Goal: Information Seeking & Learning: Learn about a topic

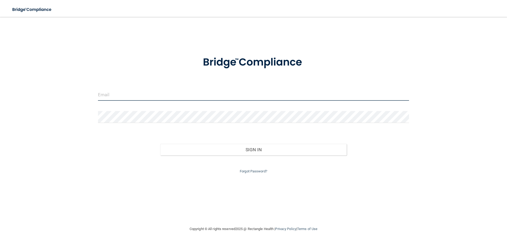
type input "[EMAIL_ADDRESS][DOMAIN_NAME]"
click at [161, 96] on input "[EMAIL_ADDRESS][DOMAIN_NAME]" at bounding box center [253, 95] width 311 height 12
drag, startPoint x: 172, startPoint y: 95, endPoint x: 0, endPoint y: 78, distance: 172.7
click at [2, 80] on main "[EMAIL_ADDRESS][DOMAIN_NAME] Invalid email/password. You don't have permission …" at bounding box center [253, 130] width 507 height 226
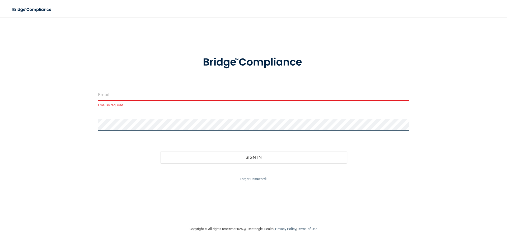
click at [42, 118] on div "Email is required Invalid email/password. You don't have permission to access t…" at bounding box center [254, 121] width 486 height 198
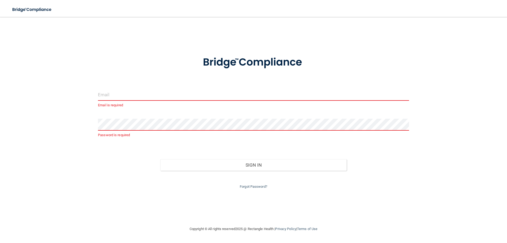
click at [127, 93] on input "email" at bounding box center [253, 95] width 311 height 12
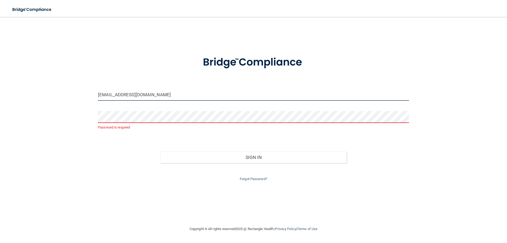
type input "[EMAIL_ADDRESS][DOMAIN_NAME]"
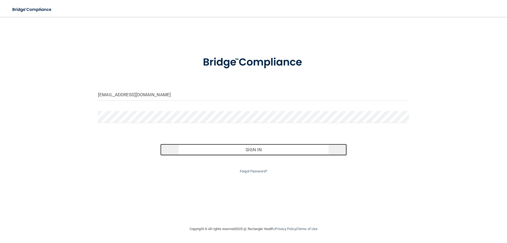
click at [239, 151] on button "Sign In" at bounding box center [253, 150] width 187 height 12
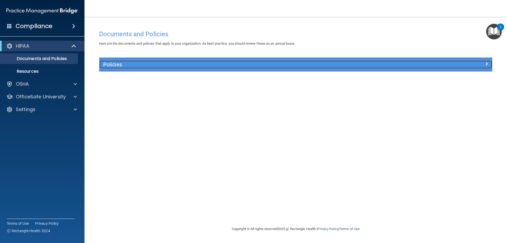
click at [140, 62] on h5 "Policies" at bounding box center [246, 65] width 287 height 6
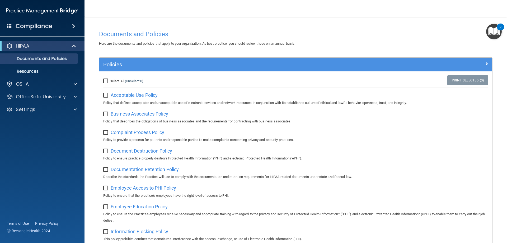
click at [103, 83] on div "Select All (Unselect 0) Unselect All" at bounding box center [164, 81] width 131 height 12
click at [105, 81] on input "Select All (Unselect 0) Unselect All" at bounding box center [106, 81] width 6 height 4
checkbox input "true"
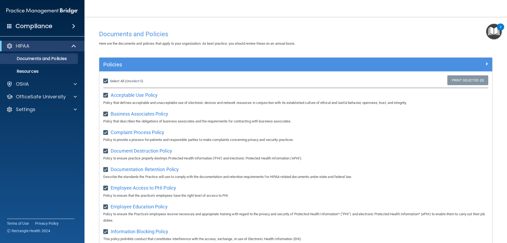
checkbox input "true"
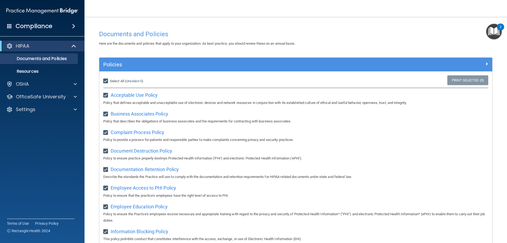
checkbox input "true"
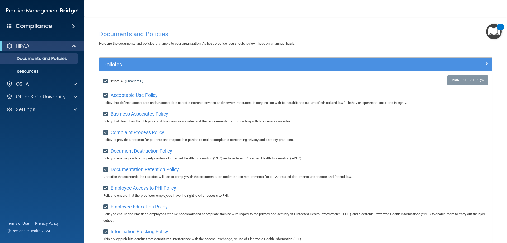
checkbox input "true"
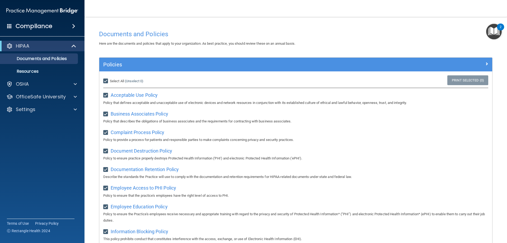
checkbox input "true"
click at [38, 69] on p "Resources" at bounding box center [39, 71] width 72 height 5
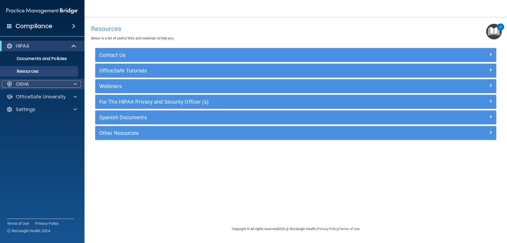
click at [38, 84] on div "OSHA" at bounding box center [35, 84] width 66 height 6
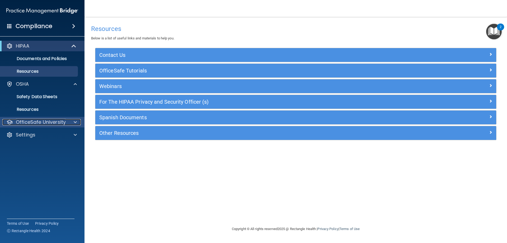
click at [43, 121] on p "OfficeSafe University" at bounding box center [41, 122] width 50 height 6
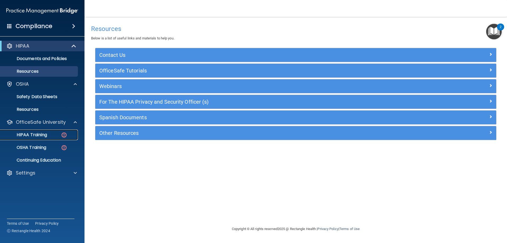
click at [43, 134] on p "HIPAA Training" at bounding box center [25, 134] width 44 height 5
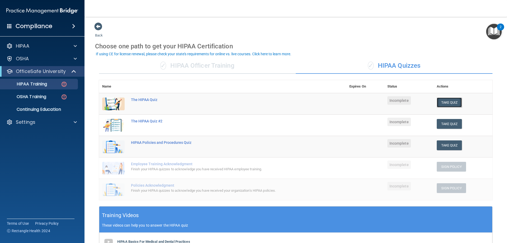
click at [457, 102] on button "Take Quiz" at bounding box center [449, 102] width 25 height 10
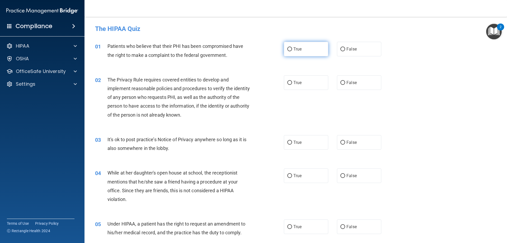
click at [287, 49] on input "True" at bounding box center [289, 49] width 5 height 4
radio input "true"
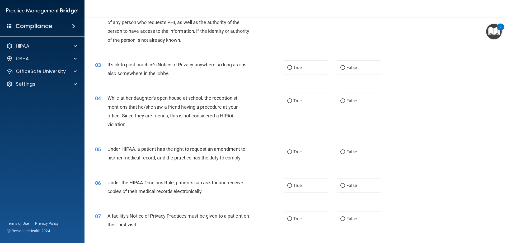
scroll to position [79, 0]
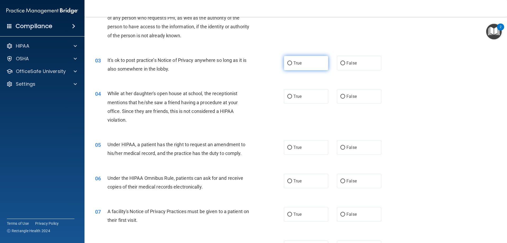
click at [284, 63] on label "True" at bounding box center [306, 63] width 44 height 15
click at [287, 63] on input "True" at bounding box center [289, 63] width 5 height 4
radio input "true"
click at [306, 96] on label "True" at bounding box center [306, 96] width 44 height 15
click at [292, 96] on input "True" at bounding box center [289, 97] width 5 height 4
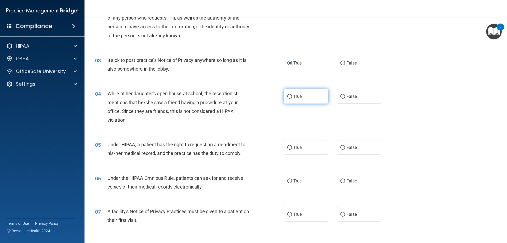
radio input "true"
click at [349, 99] on label "False" at bounding box center [359, 96] width 44 height 15
click at [345, 99] on input "False" at bounding box center [342, 97] width 5 height 4
radio input "true"
radio input "false"
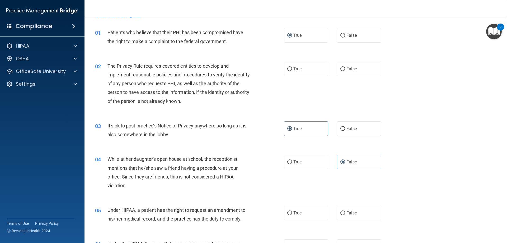
scroll to position [26, 0]
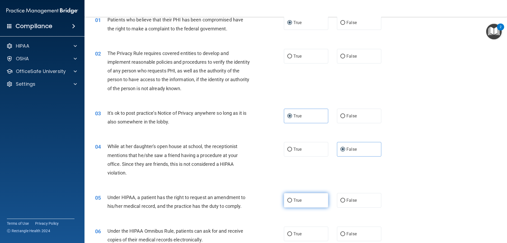
click at [287, 200] on input "True" at bounding box center [289, 200] width 5 height 4
radio input "true"
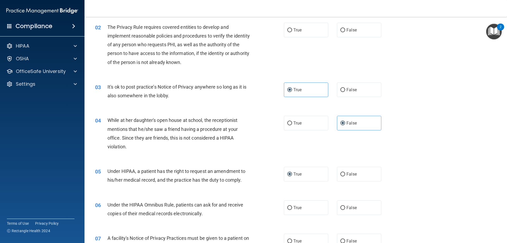
scroll to position [53, 0]
click at [291, 212] on label "True" at bounding box center [306, 207] width 44 height 15
click at [291, 209] on input "True" at bounding box center [289, 207] width 5 height 4
radio input "true"
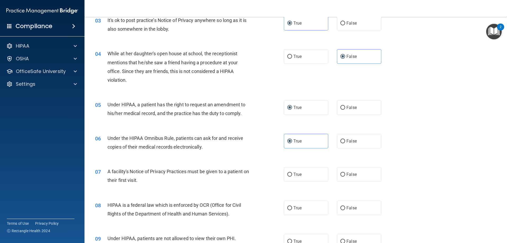
scroll to position [132, 0]
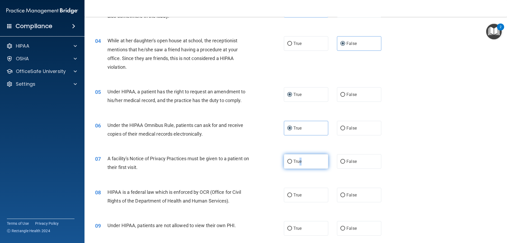
click at [299, 162] on span "True" at bounding box center [297, 161] width 8 height 5
click at [287, 160] on input "True" at bounding box center [289, 162] width 5 height 4
radio input "true"
click at [289, 194] on input "True" at bounding box center [289, 195] width 5 height 4
radio input "true"
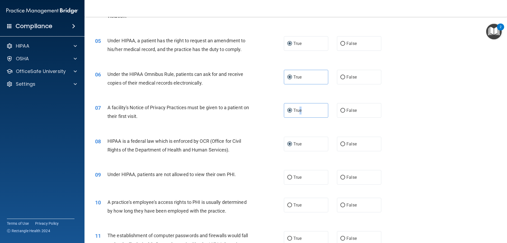
scroll to position [185, 0]
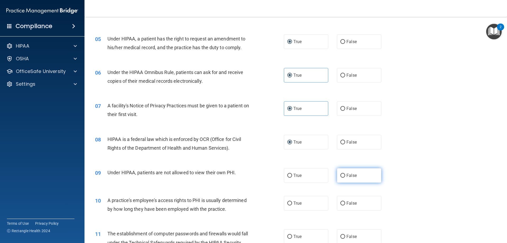
click at [346, 178] on label "False" at bounding box center [359, 175] width 44 height 15
click at [345, 177] on input "False" at bounding box center [342, 176] width 5 height 4
radio input "true"
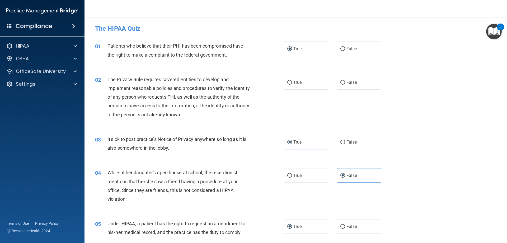
scroll to position [0, 0]
click at [341, 82] on input "False" at bounding box center [342, 83] width 5 height 4
radio input "true"
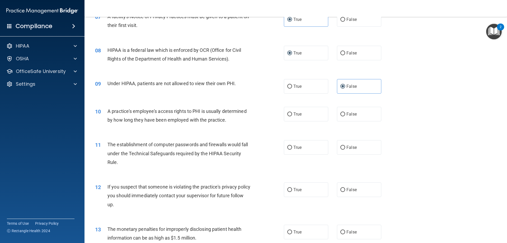
scroll to position [268, 0]
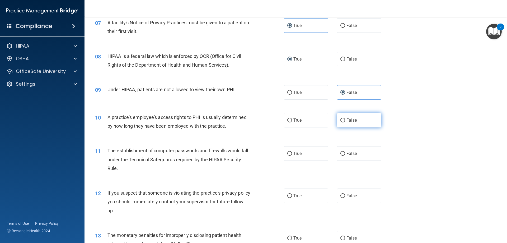
click at [340, 119] on input "False" at bounding box center [342, 120] width 5 height 4
radio input "true"
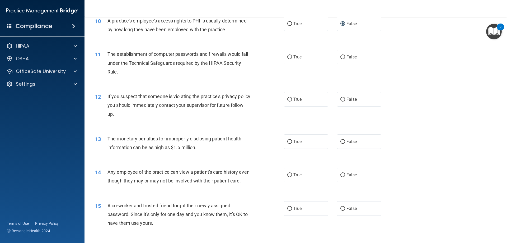
scroll to position [373, 0]
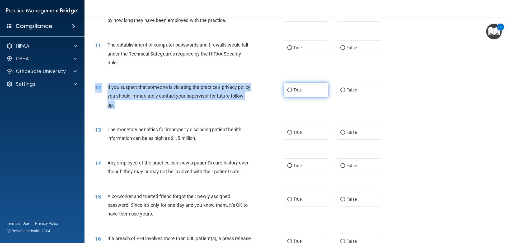
drag, startPoint x: 292, startPoint y: 82, endPoint x: 293, endPoint y: 87, distance: 4.9
click at [293, 87] on div "12 If you suspect that someone is violating the practice's privacy policy you s…" at bounding box center [295, 97] width 409 height 42
click at [288, 89] on input "True" at bounding box center [289, 90] width 5 height 4
radio input "true"
click at [249, 95] on div "If you suspect that someone is violating the practice's privacy policy you shou…" at bounding box center [181, 96] width 148 height 26
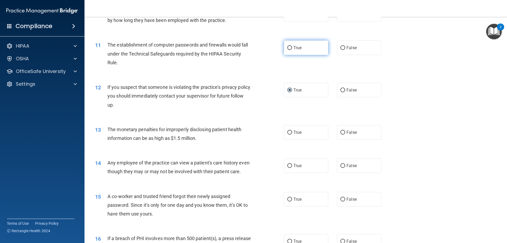
click at [298, 47] on span "True" at bounding box center [297, 47] width 8 height 5
click at [292, 47] on input "True" at bounding box center [289, 48] width 5 height 4
radio input "true"
click at [366, 50] on label "False" at bounding box center [359, 47] width 44 height 15
click at [345, 50] on input "False" at bounding box center [342, 48] width 5 height 4
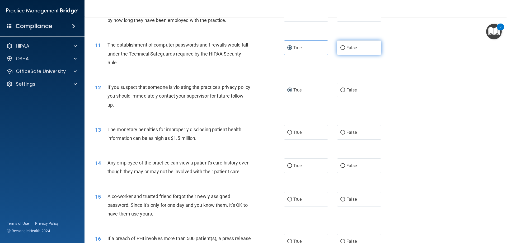
radio input "true"
radio input "false"
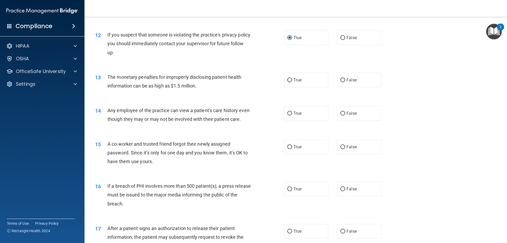
scroll to position [426, 0]
click at [296, 82] on label "True" at bounding box center [306, 79] width 44 height 15
click at [292, 82] on input "True" at bounding box center [289, 80] width 5 height 4
radio input "true"
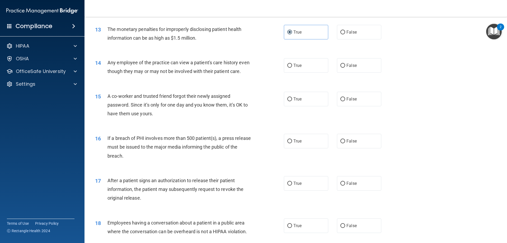
scroll to position [479, 0]
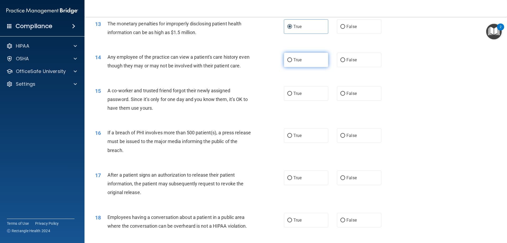
click at [289, 62] on input "True" at bounding box center [289, 60] width 5 height 4
radio input "true"
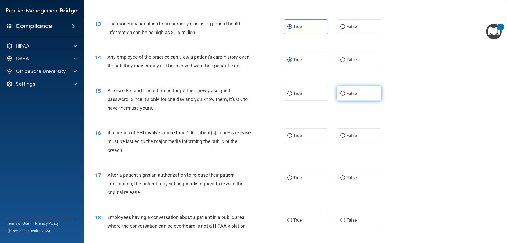
click at [345, 101] on label "False" at bounding box center [359, 93] width 44 height 15
click at [345, 96] on input "False" at bounding box center [342, 94] width 5 height 4
radio input "true"
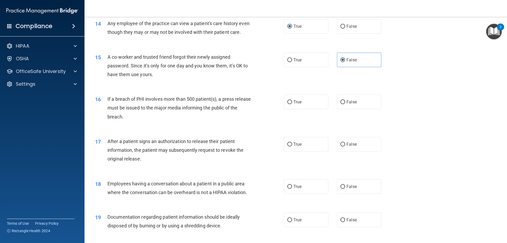
scroll to position [506, 0]
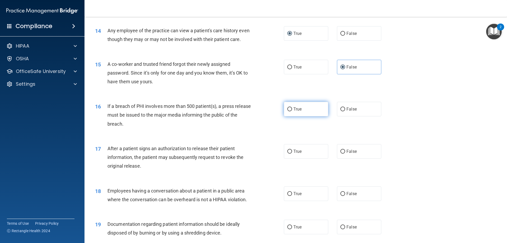
click at [290, 111] on input "True" at bounding box center [289, 109] width 5 height 4
radio input "true"
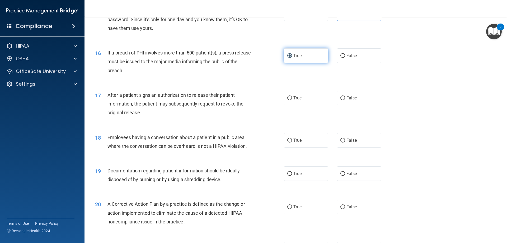
scroll to position [585, 0]
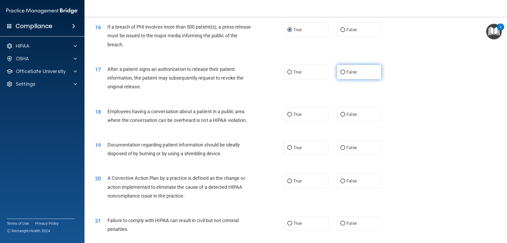
click at [348, 74] on span "False" at bounding box center [352, 71] width 10 height 5
click at [345, 74] on input "False" at bounding box center [342, 72] width 5 height 4
radio input "true"
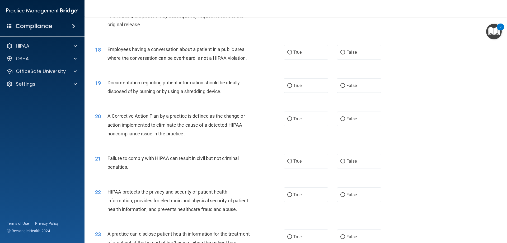
scroll to position [664, 0]
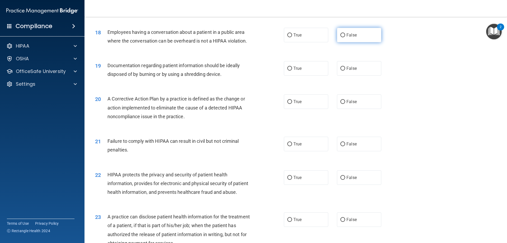
click at [339, 42] on label "False" at bounding box center [359, 35] width 44 height 15
click at [340, 37] on input "False" at bounding box center [342, 35] width 5 height 4
radio input "true"
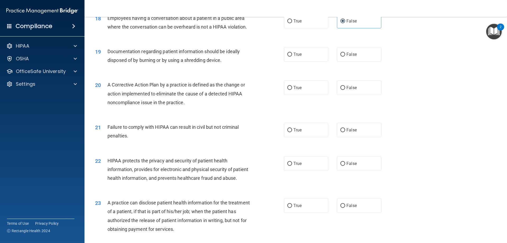
scroll to position [690, 0]
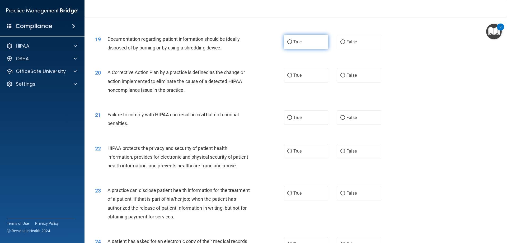
click at [296, 49] on label "True" at bounding box center [306, 42] width 44 height 15
click at [292, 44] on input "True" at bounding box center [289, 42] width 5 height 4
radio input "true"
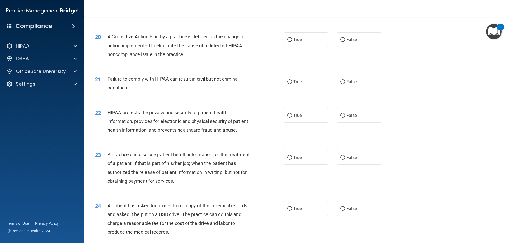
scroll to position [717, 0]
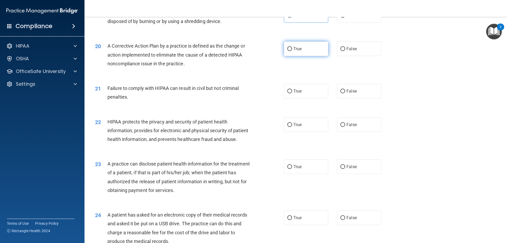
click at [313, 53] on label "True" at bounding box center [306, 48] width 44 height 15
click at [292, 51] on input "True" at bounding box center [289, 49] width 5 height 4
radio input "true"
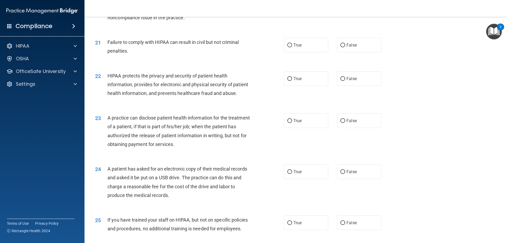
scroll to position [770, 0]
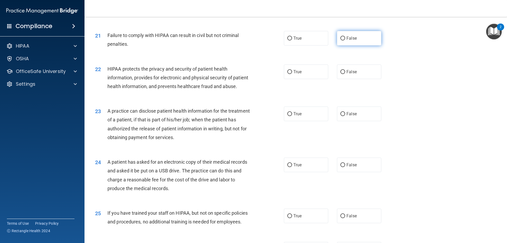
click at [342, 40] on input "False" at bounding box center [342, 38] width 5 height 4
radio input "true"
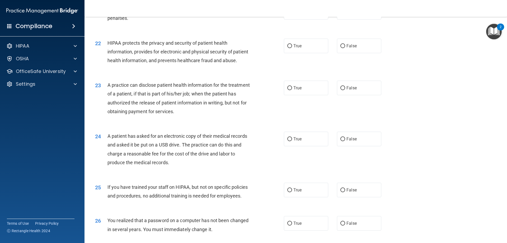
scroll to position [796, 0]
click at [299, 53] on label "True" at bounding box center [306, 45] width 44 height 15
click at [292, 48] on input "True" at bounding box center [289, 46] width 5 height 4
radio input "true"
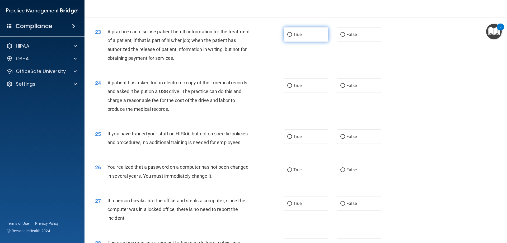
click at [289, 37] on input "True" at bounding box center [289, 35] width 5 height 4
radio input "true"
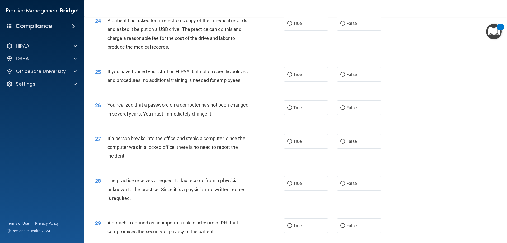
scroll to position [902, 0]
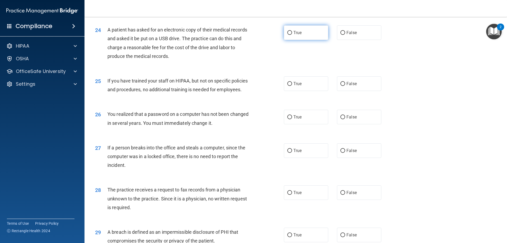
click at [295, 40] on label "True" at bounding box center [306, 32] width 44 height 15
click at [292, 35] on input "True" at bounding box center [289, 33] width 5 height 4
radio input "true"
drag, startPoint x: 349, startPoint y: 110, endPoint x: 351, endPoint y: 107, distance: 4.3
click at [350, 103] on div "25 If you have trained your staff on HIPAA, but not on specific policies and pr…" at bounding box center [295, 86] width 409 height 33
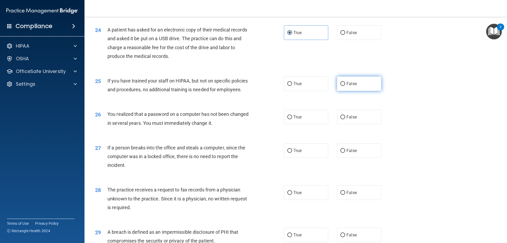
click at [353, 91] on label "False" at bounding box center [359, 83] width 44 height 15
click at [345, 86] on input "False" at bounding box center [342, 84] width 5 height 4
radio input "true"
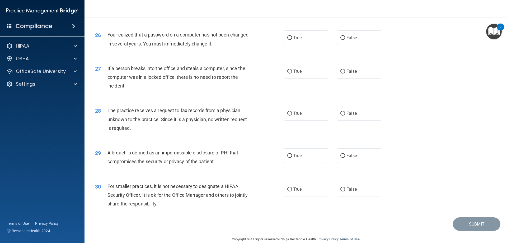
scroll to position [955, 0]
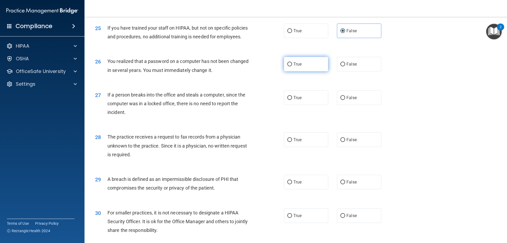
click at [297, 67] on span "True" at bounding box center [297, 64] width 8 height 5
click at [292, 66] on input "True" at bounding box center [289, 64] width 5 height 4
radio input "true"
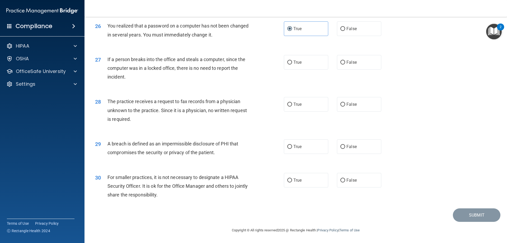
scroll to position [1007, 0]
click at [359, 66] on label "False" at bounding box center [359, 62] width 44 height 15
click at [345, 64] on input "False" at bounding box center [342, 62] width 5 height 4
radio input "true"
click at [345, 102] on label "False" at bounding box center [359, 104] width 44 height 15
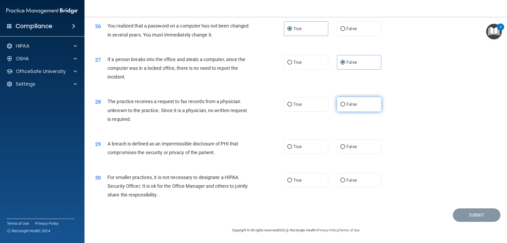
click at [345, 102] on input "False" at bounding box center [342, 104] width 5 height 4
radio input "true"
click at [299, 148] on span "True" at bounding box center [297, 146] width 8 height 5
click at [292, 148] on input "True" at bounding box center [289, 147] width 5 height 4
radio input "true"
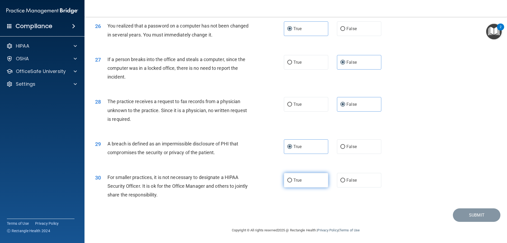
click at [299, 184] on label "True" at bounding box center [306, 180] width 44 height 15
click at [292, 182] on input "True" at bounding box center [289, 180] width 5 height 4
radio input "true"
click at [472, 214] on button "Submit" at bounding box center [477, 214] width 48 height 13
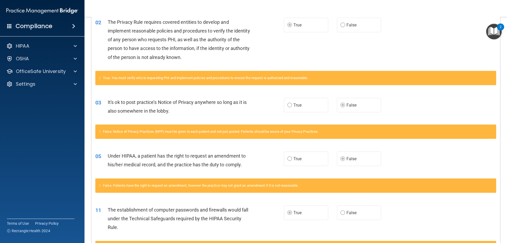
scroll to position [132, 0]
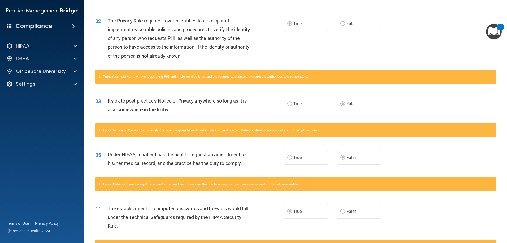
click at [101, 130] on icon at bounding box center [99, 129] width 1 height 3
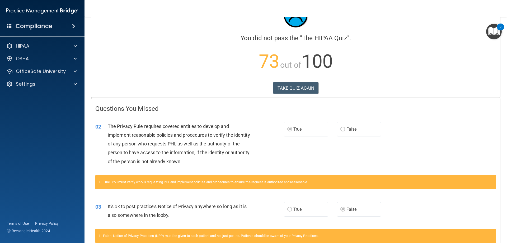
scroll to position [26, 0]
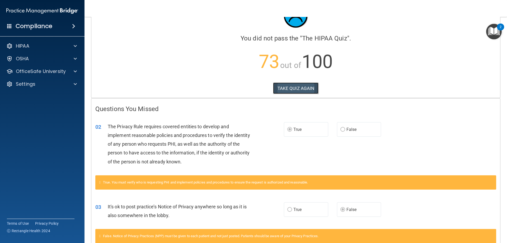
click at [282, 90] on button "TAKE QUIZ AGAIN" at bounding box center [296, 88] width 46 height 12
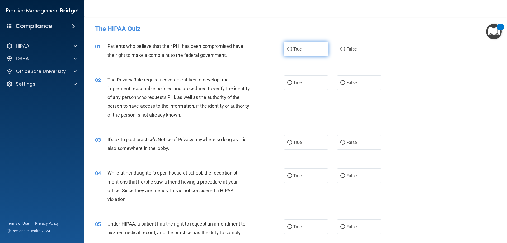
click at [293, 49] on span "True" at bounding box center [297, 48] width 8 height 5
click at [292, 49] on input "True" at bounding box center [289, 49] width 5 height 4
radio input "true"
click at [296, 85] on span "True" at bounding box center [297, 82] width 8 height 5
click at [292, 85] on input "True" at bounding box center [289, 83] width 5 height 4
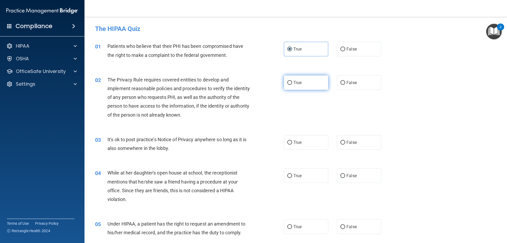
radio input "true"
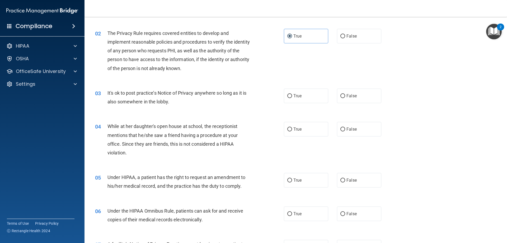
scroll to position [53, 0]
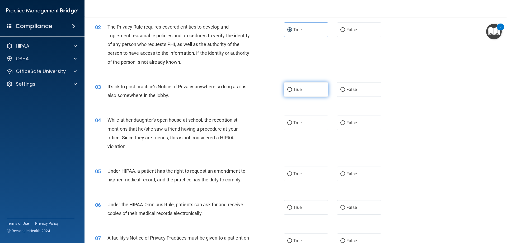
click at [297, 91] on span "True" at bounding box center [297, 89] width 8 height 5
click at [292, 91] on input "True" at bounding box center [289, 90] width 5 height 4
radio input "true"
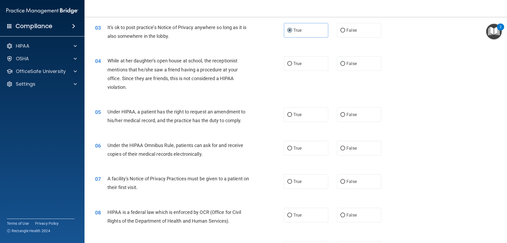
scroll to position [132, 0]
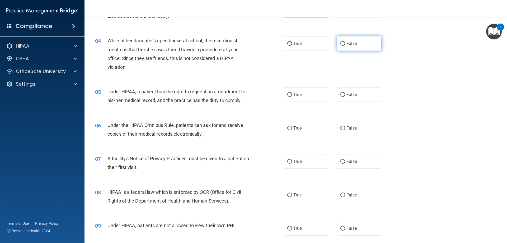
click at [344, 48] on label "False" at bounding box center [359, 43] width 44 height 15
click at [344, 46] on input "False" at bounding box center [342, 44] width 5 height 4
radio input "true"
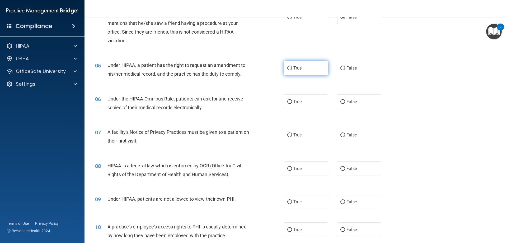
scroll to position [185, 0]
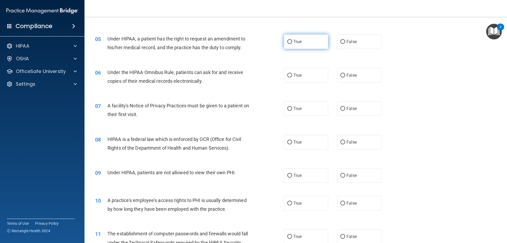
click at [305, 47] on label "True" at bounding box center [306, 41] width 44 height 15
click at [292, 44] on input "True" at bounding box center [289, 42] width 5 height 4
radio input "true"
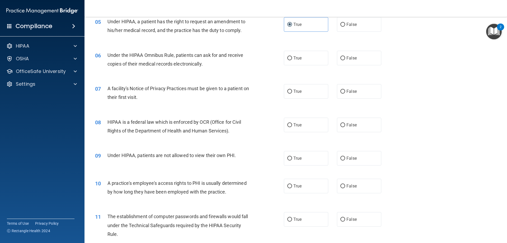
scroll to position [211, 0]
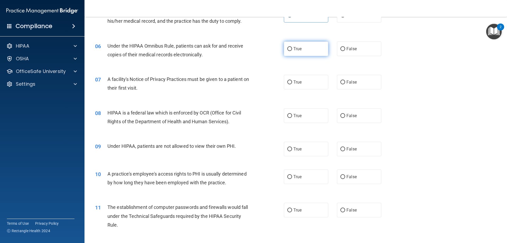
click at [295, 54] on label "True" at bounding box center [306, 48] width 44 height 15
click at [288, 51] on label "True" at bounding box center [306, 48] width 44 height 15
click at [288, 51] on input "True" at bounding box center [289, 49] width 5 height 4
radio input "true"
click at [297, 88] on label "True" at bounding box center [306, 82] width 44 height 15
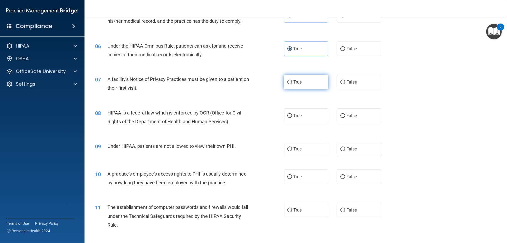
click at [292, 84] on input "True" at bounding box center [289, 82] width 5 height 4
radio input "true"
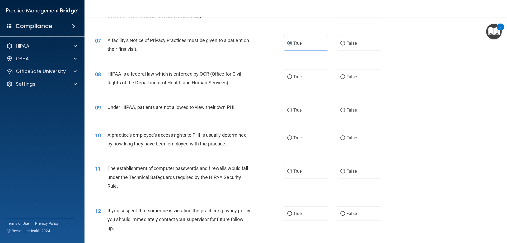
scroll to position [264, 0]
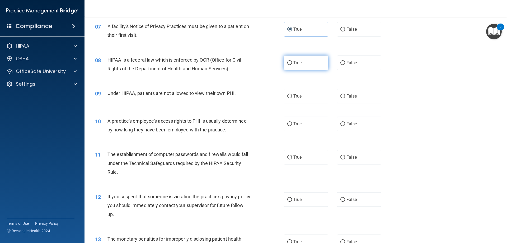
click at [303, 65] on label "True" at bounding box center [306, 62] width 44 height 15
click at [292, 65] on input "True" at bounding box center [289, 63] width 5 height 4
radio input "true"
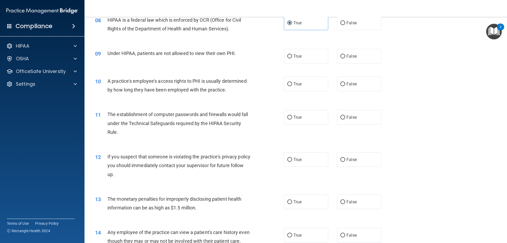
scroll to position [317, 0]
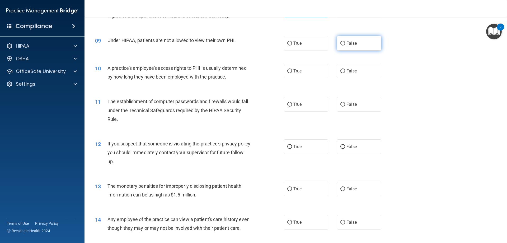
click at [345, 46] on label "False" at bounding box center [359, 43] width 44 height 15
click at [345, 45] on input "False" at bounding box center [342, 43] width 5 height 4
radio input "true"
click at [350, 74] on label "False" at bounding box center [359, 71] width 44 height 15
click at [345, 73] on input "False" at bounding box center [342, 71] width 5 height 4
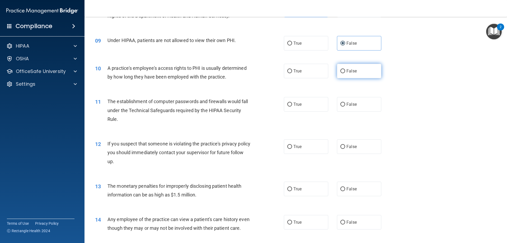
radio input "true"
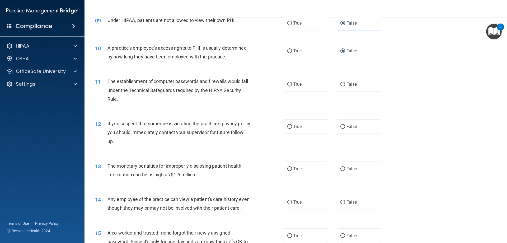
scroll to position [370, 0]
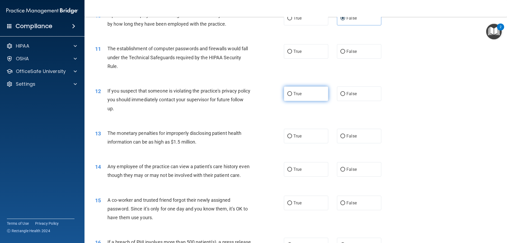
click at [306, 99] on label "True" at bounding box center [306, 93] width 44 height 15
click at [292, 96] on input "True" at bounding box center [289, 94] width 5 height 4
radio input "true"
click at [309, 135] on label "True" at bounding box center [306, 136] width 44 height 15
click at [292, 135] on input "True" at bounding box center [289, 136] width 5 height 4
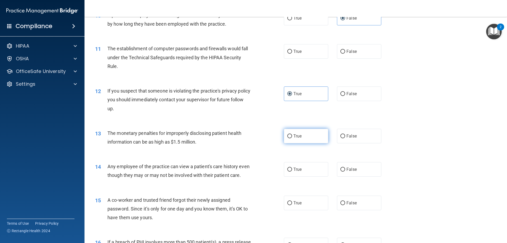
radio input "true"
click at [294, 53] on span "True" at bounding box center [297, 51] width 8 height 5
click at [292, 53] on input "True" at bounding box center [289, 52] width 5 height 4
radio input "true"
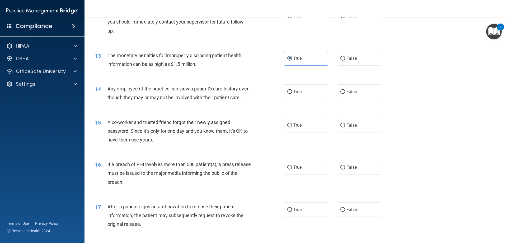
scroll to position [449, 0]
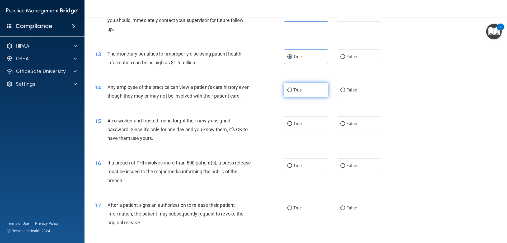
click at [301, 91] on label "True" at bounding box center [306, 90] width 44 height 15
click at [292, 91] on input "True" at bounding box center [289, 90] width 5 height 4
radio input "true"
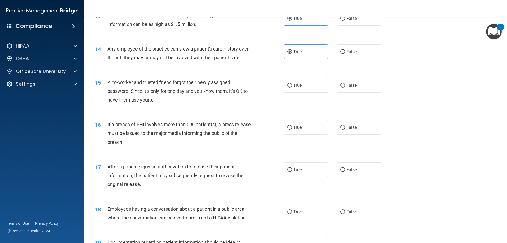
scroll to position [502, 0]
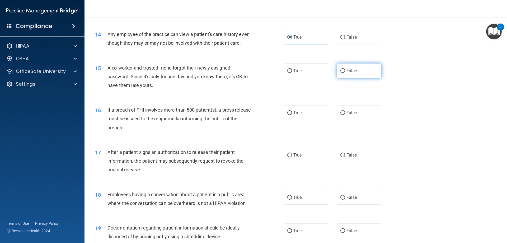
click at [350, 78] on label "False" at bounding box center [359, 70] width 44 height 15
click at [345, 73] on input "False" at bounding box center [342, 71] width 5 height 4
radio input "true"
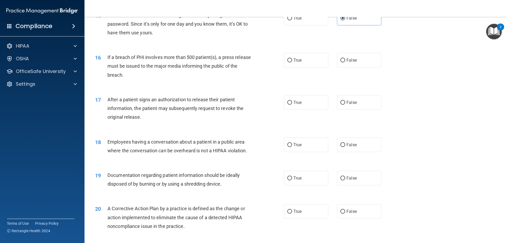
scroll to position [555, 0]
click at [295, 66] on label "True" at bounding box center [306, 60] width 44 height 15
click at [292, 62] on input "True" at bounding box center [289, 60] width 5 height 4
radio input "true"
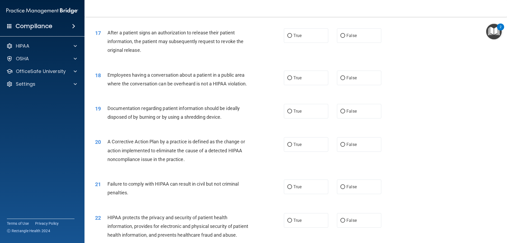
scroll to position [634, 0]
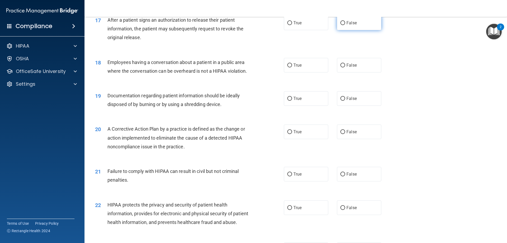
click at [360, 30] on label "False" at bounding box center [359, 23] width 44 height 15
click at [345, 25] on input "False" at bounding box center [342, 23] width 5 height 4
radio input "true"
click at [344, 72] on label "False" at bounding box center [359, 65] width 44 height 15
click at [344, 67] on input "False" at bounding box center [342, 65] width 5 height 4
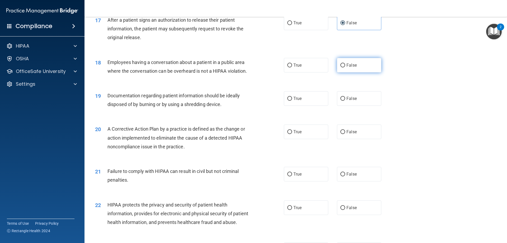
radio input "true"
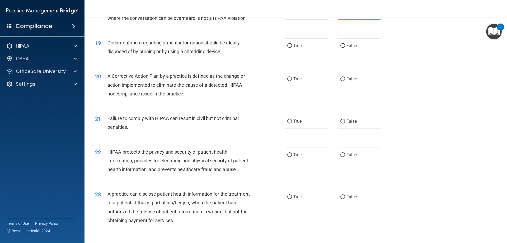
scroll to position [660, 0]
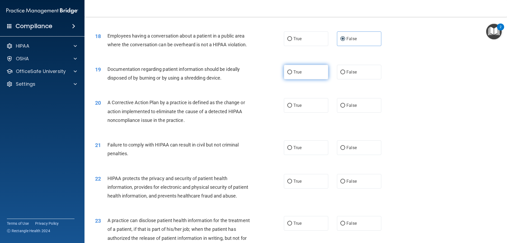
click at [285, 76] on label "True" at bounding box center [306, 72] width 44 height 15
click at [287, 74] on input "True" at bounding box center [289, 72] width 5 height 4
radio input "true"
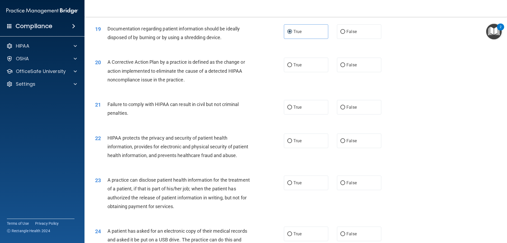
scroll to position [713, 0]
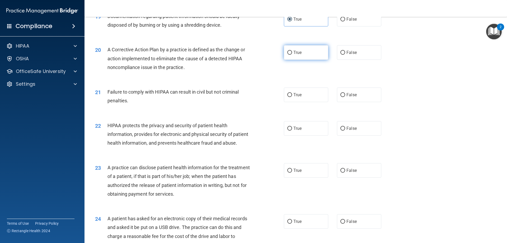
click at [297, 55] on span "True" at bounding box center [297, 52] width 8 height 5
click at [292, 55] on input "True" at bounding box center [289, 53] width 5 height 4
radio input "true"
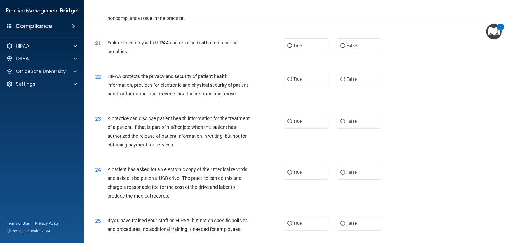
scroll to position [766, 0]
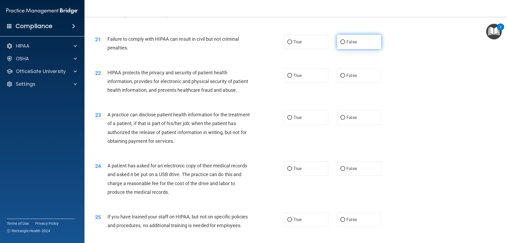
click at [348, 49] on label "False" at bounding box center [359, 42] width 44 height 15
click at [345, 44] on input "False" at bounding box center [342, 42] width 5 height 4
radio input "true"
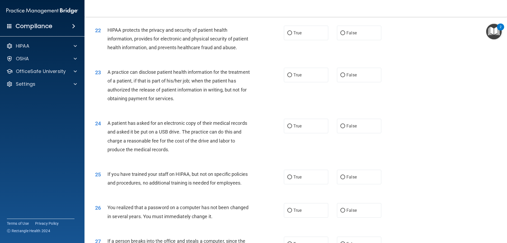
scroll to position [819, 0]
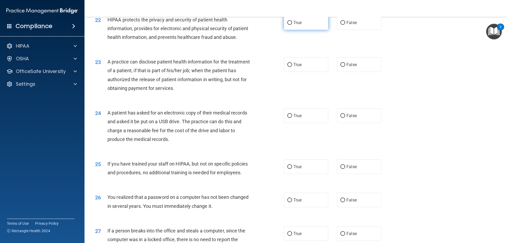
click at [291, 30] on label "True" at bounding box center [306, 22] width 44 height 15
click at [291, 25] on input "True" at bounding box center [289, 23] width 5 height 4
radio input "true"
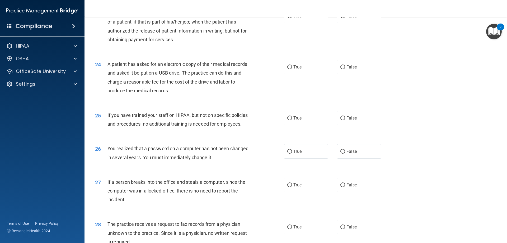
scroll to position [872, 0]
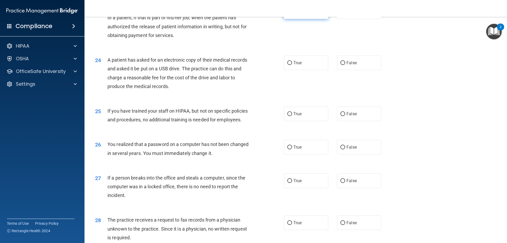
click at [294, 14] on span "True" at bounding box center [297, 11] width 8 height 5
click at [292, 14] on input "True" at bounding box center [289, 12] width 5 height 4
radio input "true"
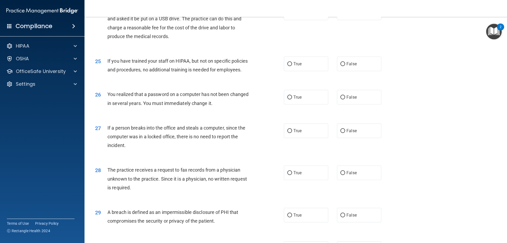
scroll to position [924, 0]
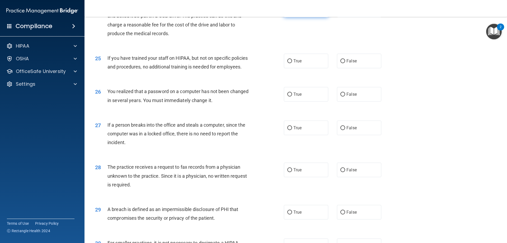
click at [288, 12] on input "True" at bounding box center [289, 10] width 5 height 4
radio input "true"
click at [351, 68] on label "False" at bounding box center [359, 61] width 44 height 15
click at [345, 63] on input "False" at bounding box center [342, 61] width 5 height 4
radio input "true"
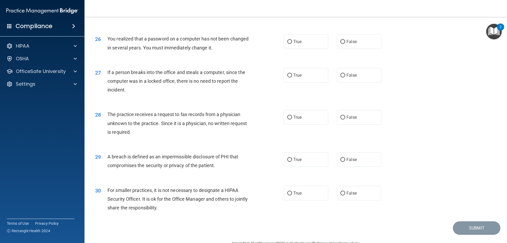
scroll to position [977, 0]
click at [296, 49] on label "True" at bounding box center [306, 41] width 44 height 15
click at [292, 44] on input "True" at bounding box center [289, 42] width 5 height 4
radio input "true"
click at [341, 82] on label "False" at bounding box center [359, 75] width 44 height 15
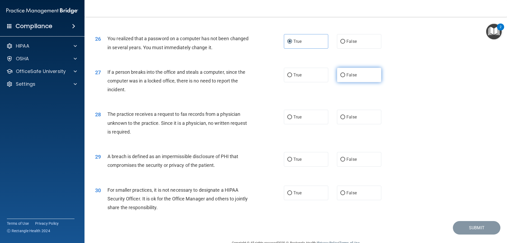
click at [341, 77] on input "False" at bounding box center [342, 75] width 5 height 4
radio input "true"
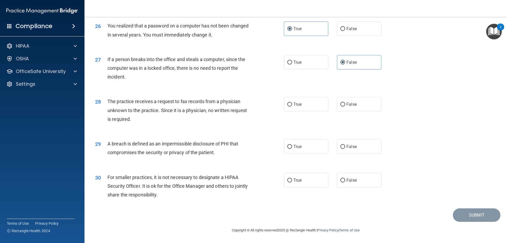
scroll to position [1007, 0]
click at [360, 109] on label "False" at bounding box center [359, 104] width 44 height 15
click at [345, 106] on input "False" at bounding box center [342, 104] width 5 height 4
radio input "true"
click at [307, 149] on label "True" at bounding box center [306, 146] width 44 height 15
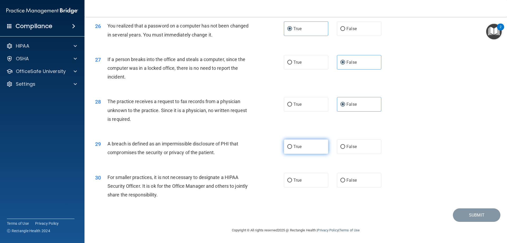
click at [292, 149] on input "True" at bounding box center [289, 147] width 5 height 4
radio input "true"
click at [343, 180] on label "False" at bounding box center [359, 180] width 44 height 15
click at [343, 180] on input "False" at bounding box center [342, 180] width 5 height 4
radio input "true"
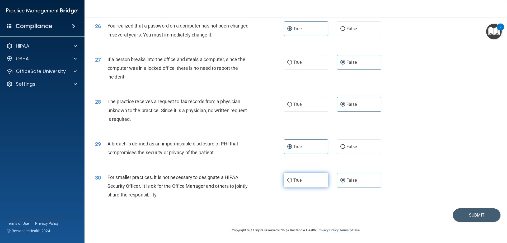
click at [322, 181] on label "True" at bounding box center [306, 180] width 44 height 15
click at [292, 181] on input "True" at bounding box center [289, 180] width 5 height 4
radio input "true"
radio input "false"
click at [458, 210] on button "Submit" at bounding box center [477, 214] width 48 height 13
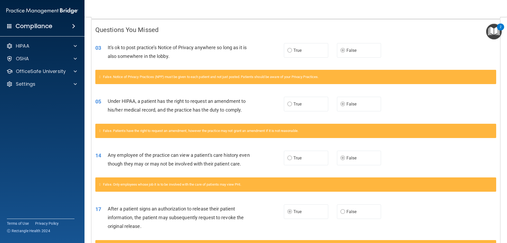
scroll to position [106, 0]
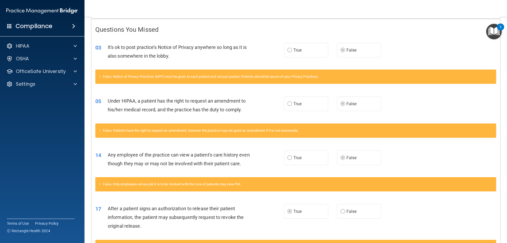
click at [101, 77] on icon at bounding box center [99, 76] width 1 height 3
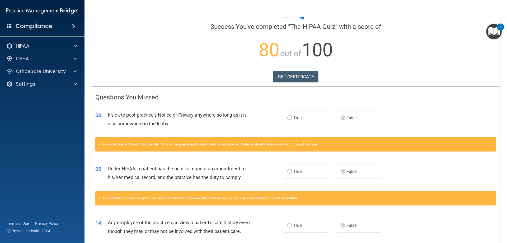
scroll to position [0, 0]
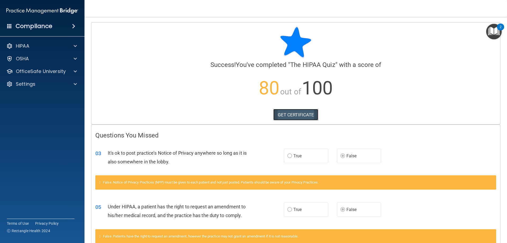
click at [288, 115] on link "GET CERTIFICATE" at bounding box center [295, 115] width 45 height 12
click at [22, 71] on p "OfficeSafe University" at bounding box center [41, 71] width 50 height 6
click at [28, 88] on link "HIPAA Training" at bounding box center [36, 84] width 83 height 11
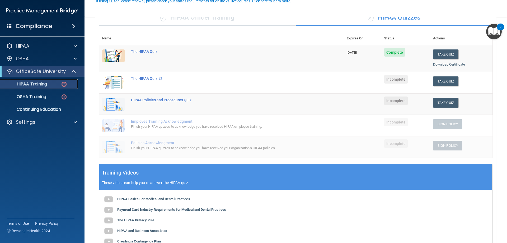
scroll to position [53, 0]
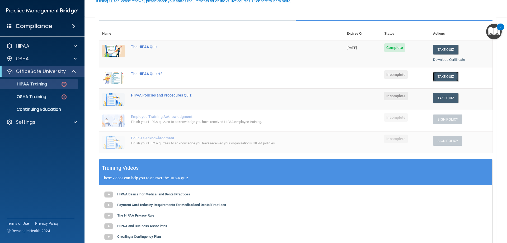
click at [445, 77] on button "Take Quiz" at bounding box center [445, 77] width 25 height 10
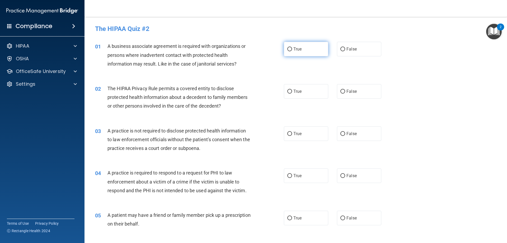
click at [297, 45] on label "True" at bounding box center [306, 49] width 44 height 15
click at [292, 47] on input "True" at bounding box center [289, 49] width 5 height 4
radio input "true"
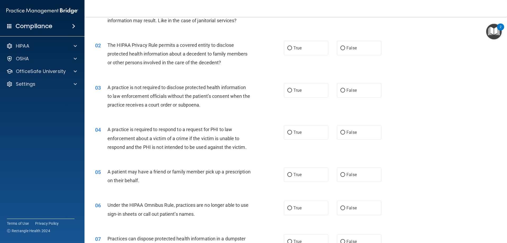
scroll to position [53, 0]
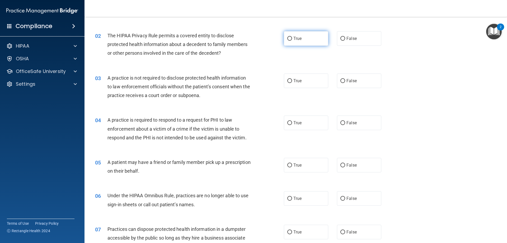
click at [310, 40] on label "True" at bounding box center [306, 38] width 44 height 15
click at [292, 40] on input "True" at bounding box center [289, 39] width 5 height 4
radio input "true"
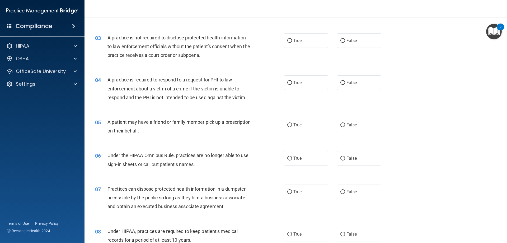
scroll to position [106, 0]
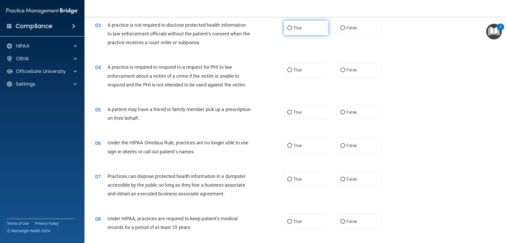
click at [296, 31] on label "True" at bounding box center [306, 28] width 44 height 15
click at [292, 30] on input "True" at bounding box center [289, 28] width 5 height 4
radio input "true"
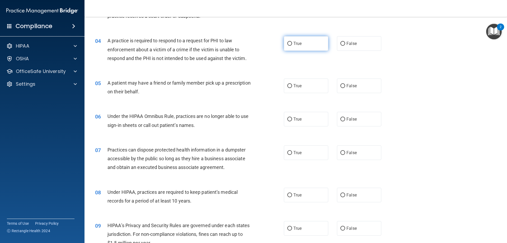
click at [302, 42] on label "True" at bounding box center [306, 43] width 44 height 15
click at [292, 42] on input "True" at bounding box center [289, 44] width 5 height 4
radio input "true"
click at [356, 82] on label "False" at bounding box center [359, 85] width 44 height 15
click at [345, 84] on input "False" at bounding box center [342, 86] width 5 height 4
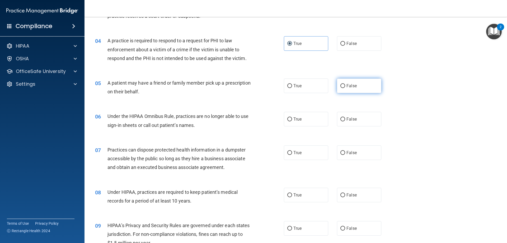
radio input "true"
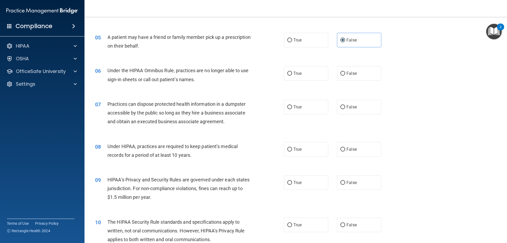
scroll to position [185, 0]
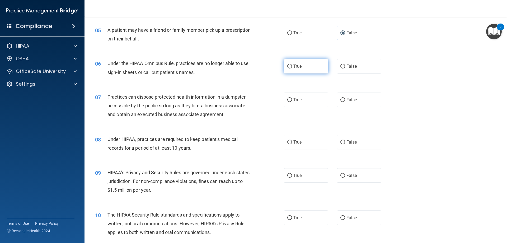
click at [315, 65] on label "True" at bounding box center [306, 66] width 44 height 15
click at [292, 65] on input "True" at bounding box center [289, 66] width 5 height 4
radio input "true"
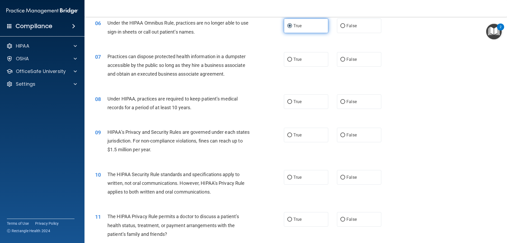
scroll to position [238, 0]
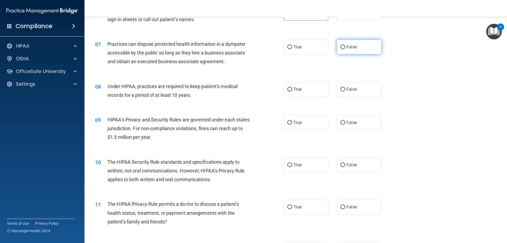
click at [357, 48] on label "False" at bounding box center [359, 47] width 44 height 15
click at [345, 48] on input "False" at bounding box center [342, 47] width 5 height 4
radio input "true"
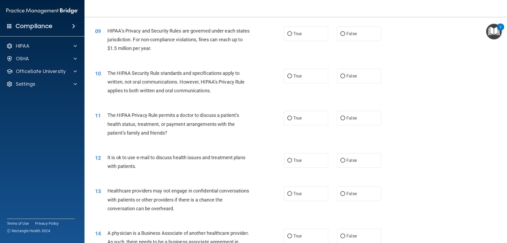
scroll to position [274, 0]
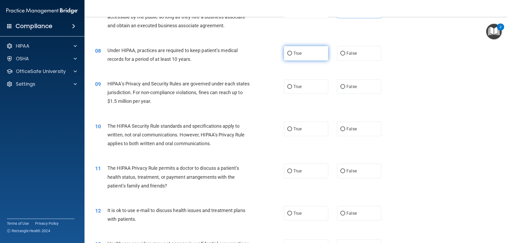
click at [296, 54] on span "True" at bounding box center [297, 53] width 8 height 5
click at [292, 54] on input "True" at bounding box center [289, 54] width 5 height 4
radio input "true"
click at [296, 83] on label "True" at bounding box center [306, 86] width 44 height 15
click at [292, 85] on input "True" at bounding box center [289, 87] width 5 height 4
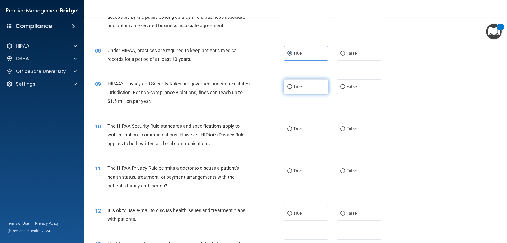
radio input "true"
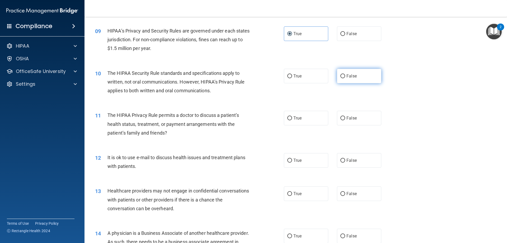
click at [342, 78] on input "False" at bounding box center [342, 76] width 5 height 4
radio input "true"
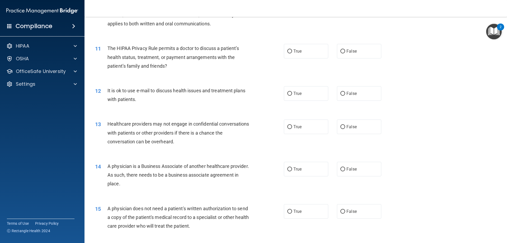
scroll to position [406, 0]
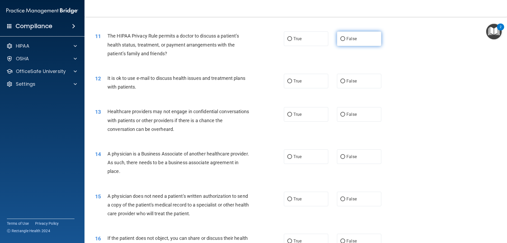
click at [347, 38] on span "False" at bounding box center [352, 38] width 10 height 5
click at [345, 38] on input "False" at bounding box center [342, 39] width 5 height 4
radio input "true"
click at [359, 82] on label "False" at bounding box center [359, 81] width 44 height 15
click at [345, 82] on input "False" at bounding box center [342, 81] width 5 height 4
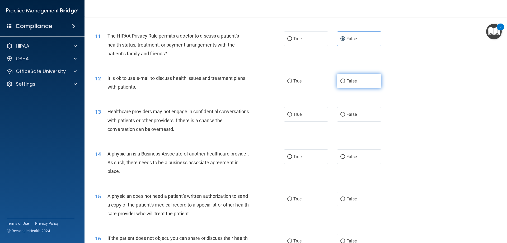
radio input "true"
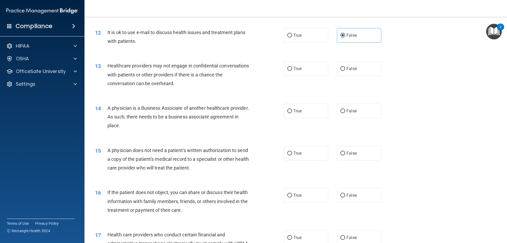
scroll to position [485, 0]
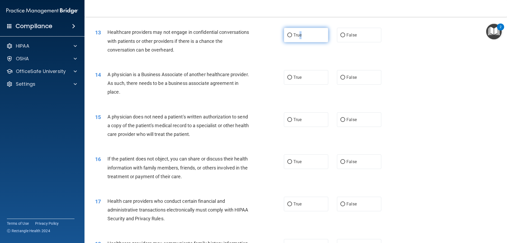
click at [300, 37] on label "True" at bounding box center [306, 35] width 44 height 15
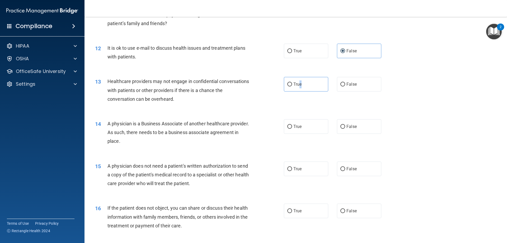
scroll to position [432, 0]
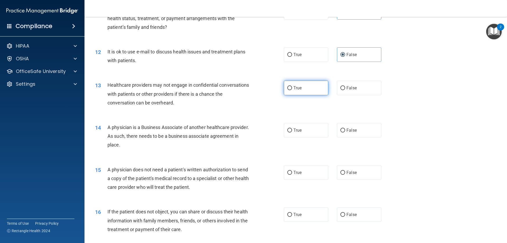
click at [293, 90] on span "True" at bounding box center [297, 87] width 8 height 5
click at [292, 90] on input "True" at bounding box center [289, 88] width 5 height 4
radio input "true"
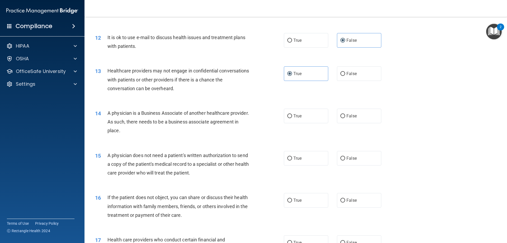
scroll to position [485, 0]
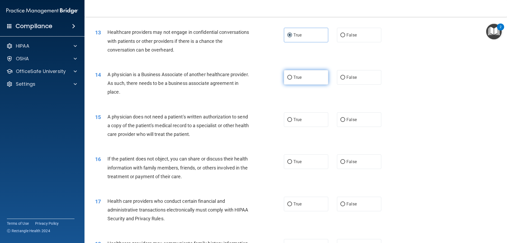
click at [293, 77] on span "True" at bounding box center [297, 77] width 8 height 5
click at [292, 77] on input "True" at bounding box center [289, 78] width 5 height 4
radio input "true"
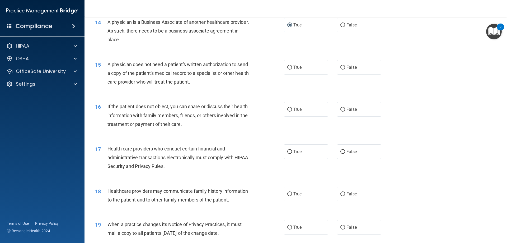
scroll to position [538, 0]
click at [342, 65] on input "False" at bounding box center [342, 67] width 5 height 4
radio input "true"
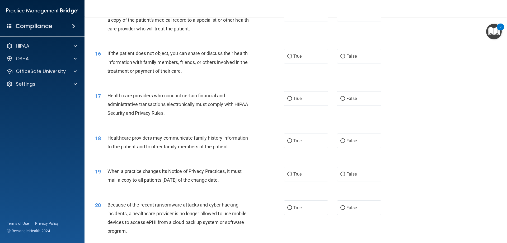
scroll to position [591, 0]
click at [346, 61] on label "False" at bounding box center [359, 56] width 44 height 15
click at [345, 58] on input "False" at bounding box center [342, 56] width 5 height 4
radio input "true"
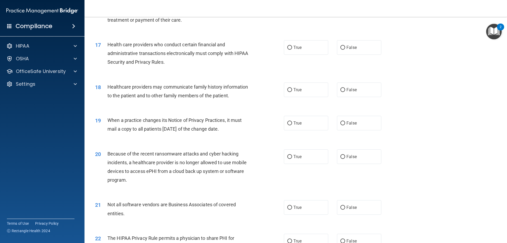
scroll to position [643, 0]
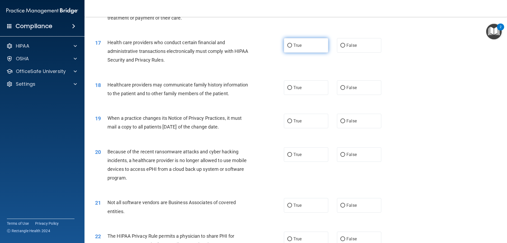
click at [303, 45] on label "True" at bounding box center [306, 45] width 44 height 15
click at [292, 45] on input "True" at bounding box center [289, 46] width 5 height 4
radio input "true"
click at [346, 83] on label "False" at bounding box center [359, 87] width 44 height 15
click at [345, 86] on input "False" at bounding box center [342, 88] width 5 height 4
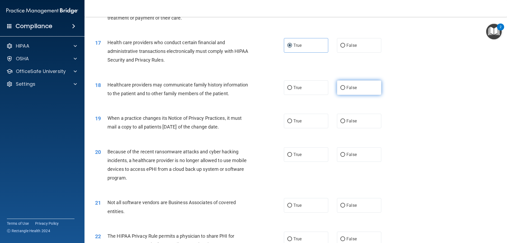
radio input "true"
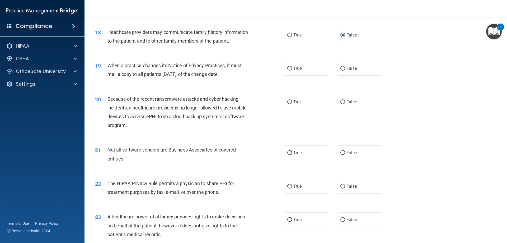
scroll to position [696, 0]
click at [298, 70] on span "True" at bounding box center [297, 68] width 8 height 5
click at [292, 70] on input "True" at bounding box center [289, 68] width 5 height 4
radio input "true"
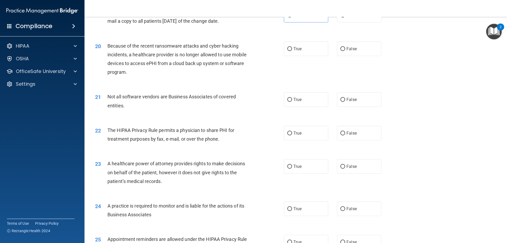
scroll to position [723, 0]
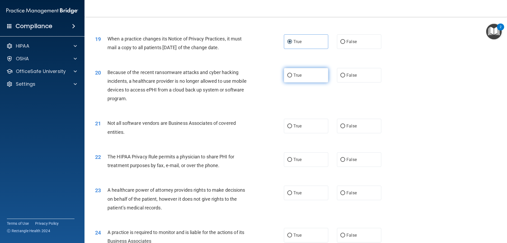
click at [301, 78] on label "True" at bounding box center [306, 75] width 44 height 15
click at [292, 77] on input "True" at bounding box center [289, 75] width 5 height 4
radio input "true"
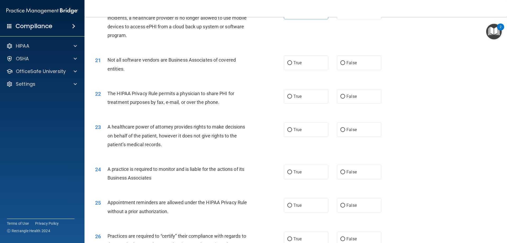
scroll to position [802, 0]
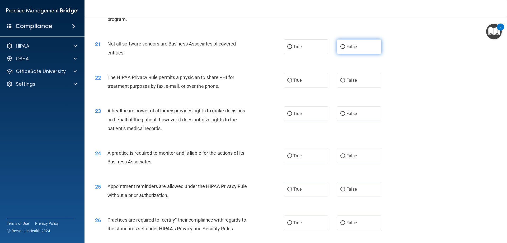
click at [357, 50] on label "False" at bounding box center [359, 46] width 44 height 15
click at [345, 49] on input "False" at bounding box center [342, 47] width 5 height 4
radio input "true"
click at [296, 48] on span "True" at bounding box center [297, 46] width 8 height 5
click at [292, 48] on input "True" at bounding box center [289, 47] width 5 height 4
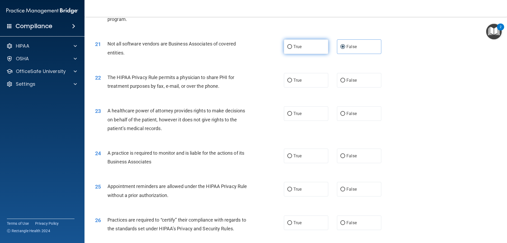
radio input "true"
radio input "false"
click at [287, 80] on input "True" at bounding box center [289, 80] width 5 height 4
radio input "true"
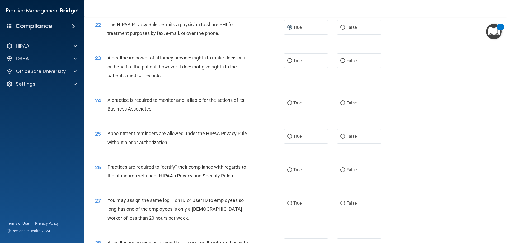
scroll to position [881, 0]
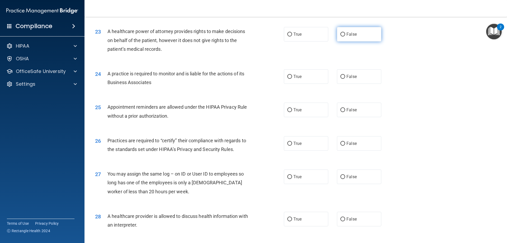
click at [348, 37] on label "False" at bounding box center [359, 34] width 44 height 15
click at [345, 36] on input "False" at bounding box center [342, 34] width 5 height 4
radio input "true"
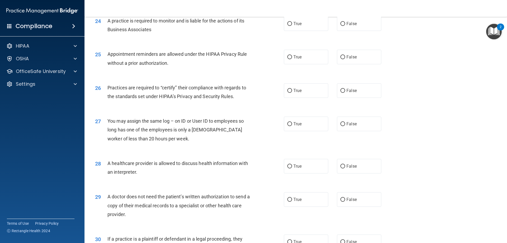
scroll to position [908, 0]
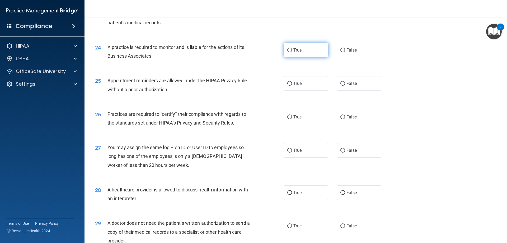
click at [303, 55] on label "True" at bounding box center [306, 50] width 44 height 15
click at [292, 52] on input "True" at bounding box center [289, 50] width 5 height 4
radio input "true"
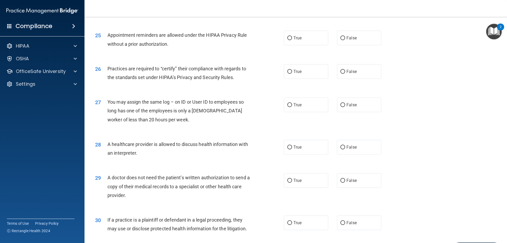
scroll to position [960, 0]
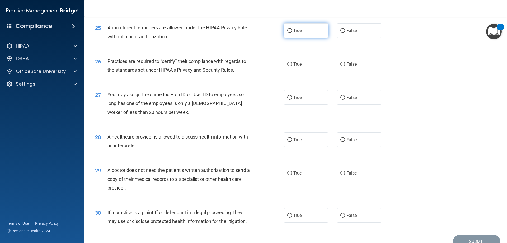
drag, startPoint x: 293, startPoint y: 32, endPoint x: 290, endPoint y: 34, distance: 3.6
click at [293, 32] on span "True" at bounding box center [297, 30] width 8 height 5
click at [292, 32] on input "True" at bounding box center [289, 31] width 5 height 4
radio input "true"
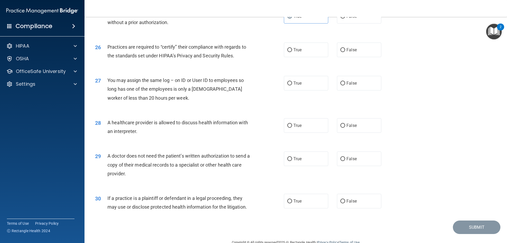
scroll to position [987, 0]
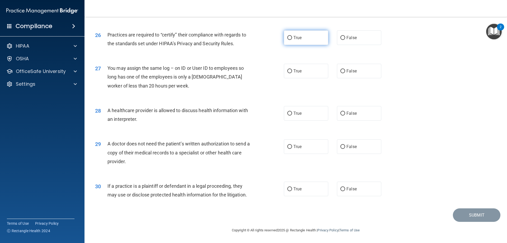
click at [304, 41] on label "True" at bounding box center [306, 37] width 44 height 15
click at [292, 40] on input "True" at bounding box center [289, 38] width 5 height 4
radio input "true"
click at [338, 65] on label "False" at bounding box center [359, 71] width 44 height 15
click at [340, 69] on input "False" at bounding box center [342, 71] width 5 height 4
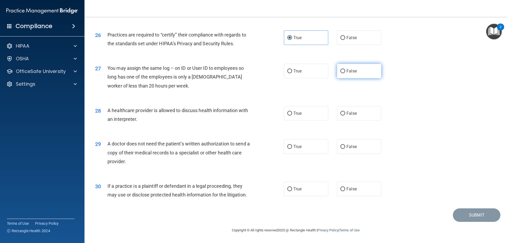
radio input "true"
click at [355, 118] on label "False" at bounding box center [359, 113] width 44 height 15
click at [345, 115] on input "False" at bounding box center [342, 113] width 5 height 4
radio input "true"
click at [349, 146] on span "False" at bounding box center [352, 146] width 10 height 5
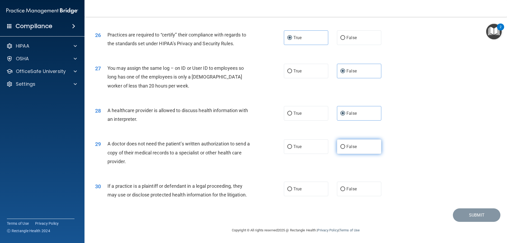
click at [345, 146] on input "False" at bounding box center [342, 147] width 5 height 4
radio input "true"
click at [343, 190] on label "False" at bounding box center [359, 188] width 44 height 15
click at [343, 190] on input "False" at bounding box center [342, 189] width 5 height 4
radio input "true"
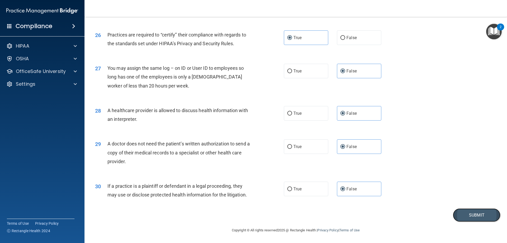
click at [459, 216] on button "Submit" at bounding box center [477, 214] width 48 height 13
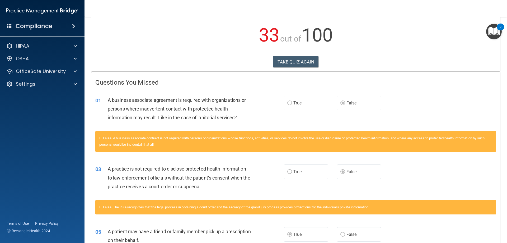
scroll to position [79, 0]
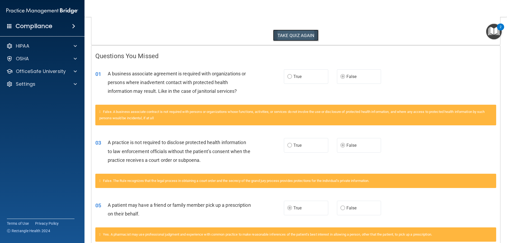
click at [292, 39] on button "TAKE QUIZ AGAIN" at bounding box center [296, 36] width 46 height 12
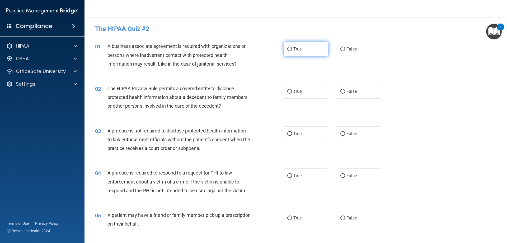
click at [290, 51] on label "True" at bounding box center [306, 49] width 44 height 15
click at [290, 51] on input "True" at bounding box center [289, 49] width 5 height 4
radio input "true"
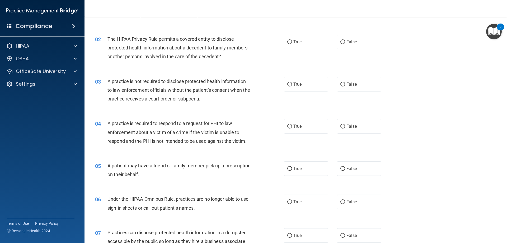
scroll to position [53, 0]
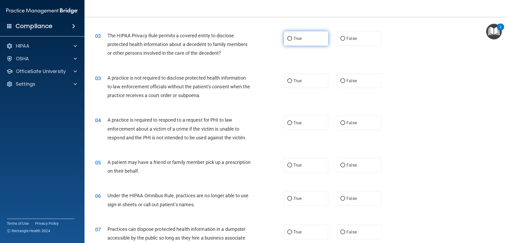
click at [293, 41] on label "True" at bounding box center [306, 38] width 44 height 15
click at [292, 41] on input "True" at bounding box center [289, 39] width 5 height 4
radio input "true"
click at [307, 84] on label "True" at bounding box center [306, 80] width 44 height 15
click at [292, 83] on input "True" at bounding box center [289, 81] width 5 height 4
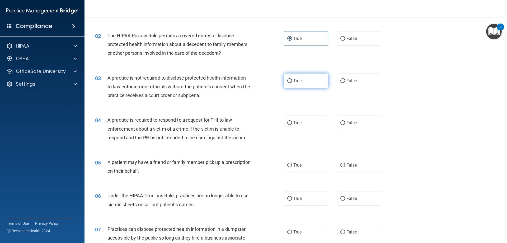
radio input "true"
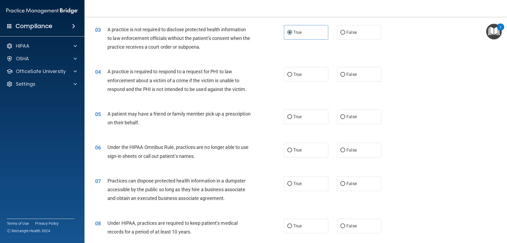
scroll to position [106, 0]
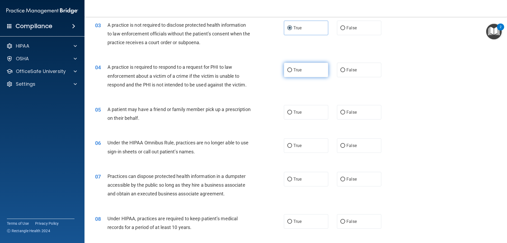
click at [313, 71] on label "True" at bounding box center [306, 70] width 44 height 15
click at [292, 71] on input "True" at bounding box center [289, 70] width 5 height 4
radio input "true"
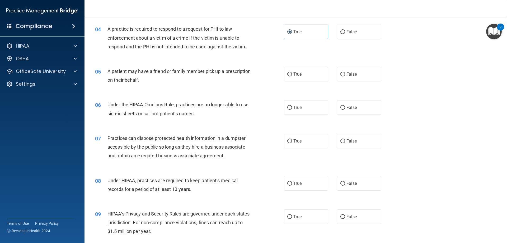
scroll to position [158, 0]
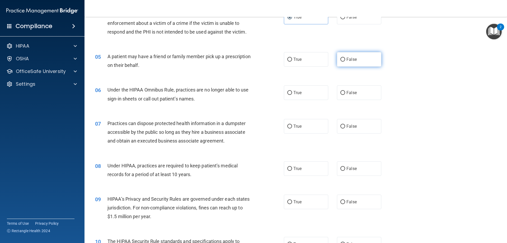
click at [356, 58] on label "False" at bounding box center [359, 59] width 44 height 15
click at [345, 58] on input "False" at bounding box center [342, 60] width 5 height 4
radio input "true"
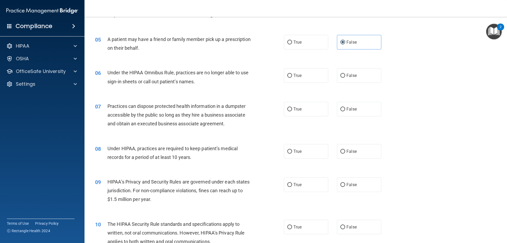
scroll to position [185, 0]
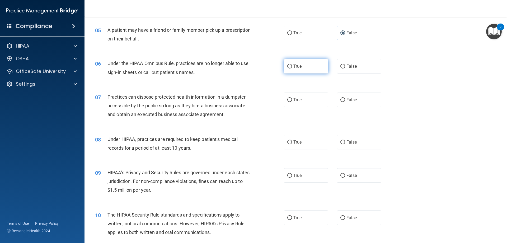
click at [303, 68] on label "True" at bounding box center [306, 66] width 44 height 15
click at [292, 68] on input "True" at bounding box center [289, 66] width 5 height 4
radio input "true"
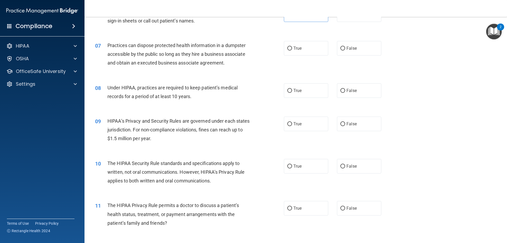
scroll to position [238, 0]
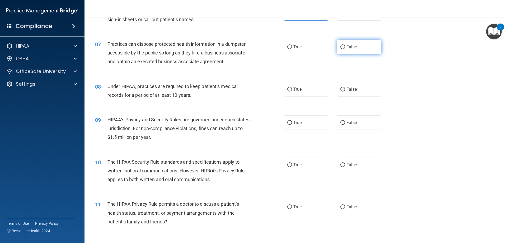
click at [362, 51] on label "False" at bounding box center [359, 47] width 44 height 15
click at [345, 49] on input "False" at bounding box center [342, 47] width 5 height 4
radio input "true"
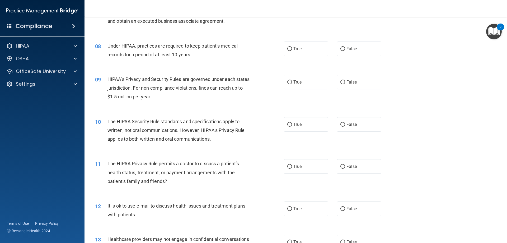
scroll to position [291, 0]
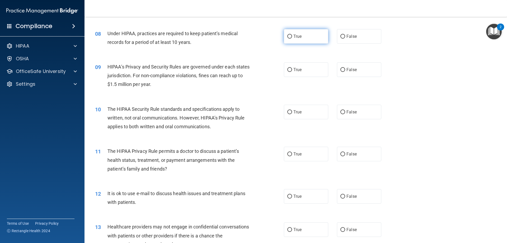
click at [301, 40] on label "True" at bounding box center [306, 36] width 44 height 15
click at [292, 39] on input "True" at bounding box center [289, 37] width 5 height 4
radio input "true"
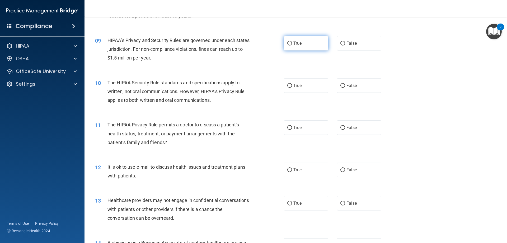
click at [299, 41] on span "True" at bounding box center [297, 43] width 8 height 5
click at [292, 41] on input "True" at bounding box center [289, 43] width 5 height 4
radio input "true"
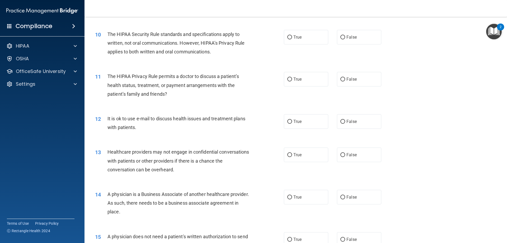
scroll to position [370, 0]
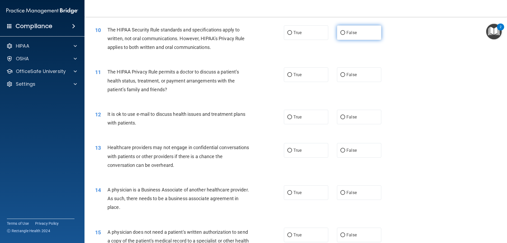
click at [357, 32] on label "False" at bounding box center [359, 32] width 44 height 15
click at [345, 32] on input "False" at bounding box center [342, 33] width 5 height 4
radio input "true"
click at [357, 78] on label "False" at bounding box center [359, 74] width 44 height 15
click at [345, 77] on input "False" at bounding box center [342, 75] width 5 height 4
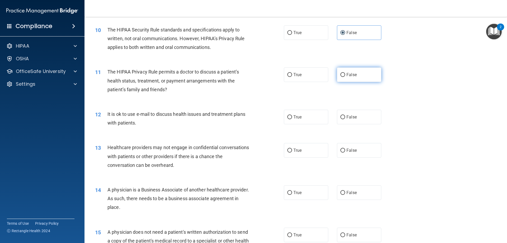
radio input "true"
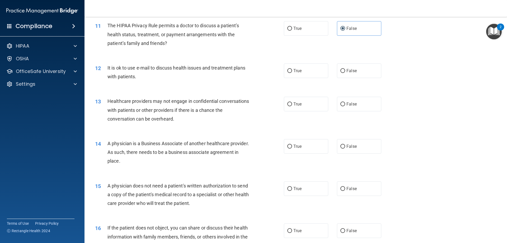
scroll to position [449, 0]
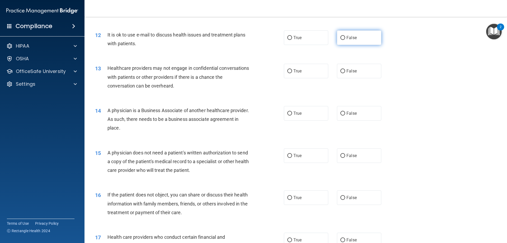
click at [353, 41] on label "False" at bounding box center [359, 37] width 44 height 15
click at [345, 40] on input "False" at bounding box center [342, 38] width 5 height 4
radio input "true"
click at [300, 71] on label "True" at bounding box center [306, 71] width 44 height 15
click at [292, 71] on input "True" at bounding box center [289, 71] width 5 height 4
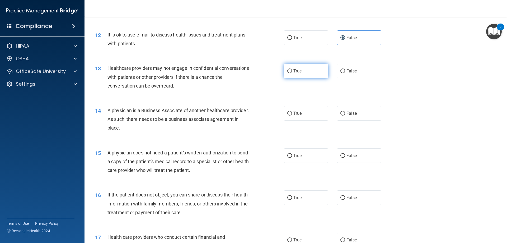
radio input "true"
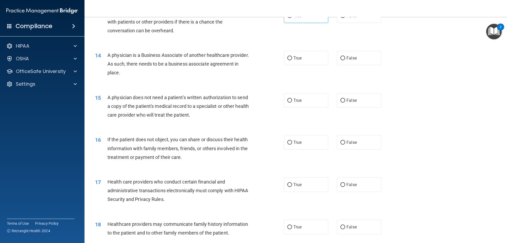
scroll to position [475, 0]
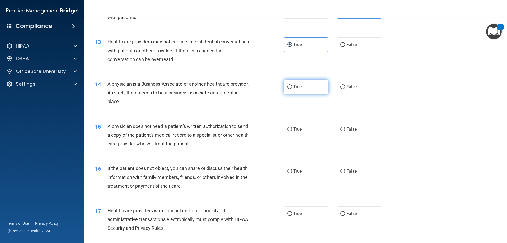
click at [306, 85] on label "True" at bounding box center [306, 87] width 44 height 15
click at [292, 85] on input "True" at bounding box center [289, 87] width 5 height 4
radio input "true"
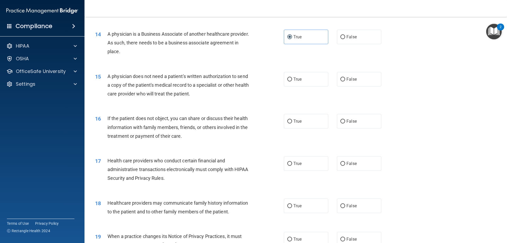
scroll to position [528, 0]
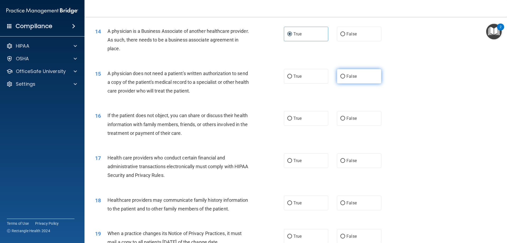
click at [362, 77] on label "False" at bounding box center [359, 76] width 44 height 15
click at [345, 77] on input "False" at bounding box center [342, 76] width 5 height 4
radio input "true"
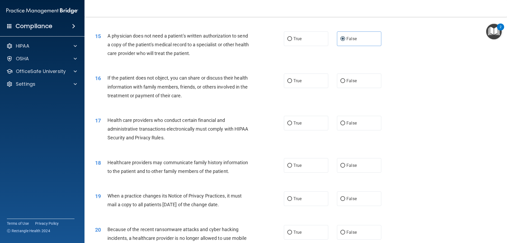
scroll to position [581, 0]
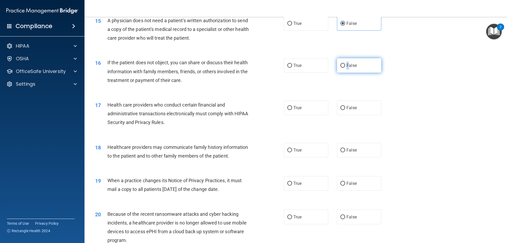
click at [345, 72] on label "False" at bounding box center [359, 65] width 44 height 15
click at [344, 63] on label "False" at bounding box center [359, 65] width 44 height 15
click at [344, 64] on input "False" at bounding box center [342, 66] width 5 height 4
radio input "true"
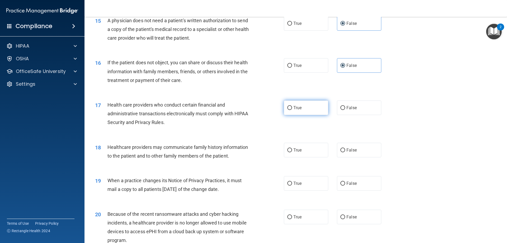
click at [301, 114] on label "True" at bounding box center [306, 107] width 44 height 15
click at [292, 110] on input "True" at bounding box center [289, 108] width 5 height 4
radio input "true"
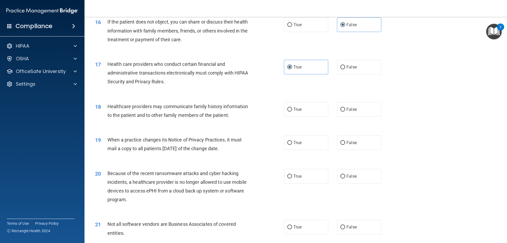
scroll to position [634, 0]
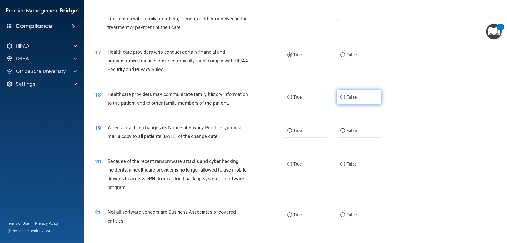
click at [348, 100] on label "False" at bounding box center [359, 97] width 44 height 15
click at [345, 99] on input "False" at bounding box center [342, 97] width 5 height 4
radio input "true"
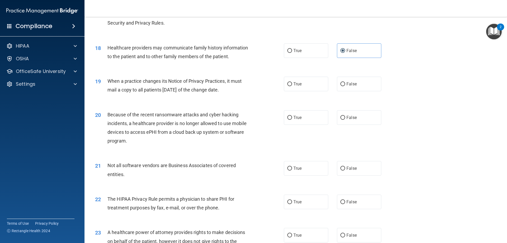
scroll to position [713, 0]
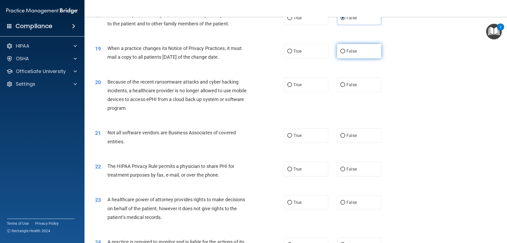
click at [354, 54] on label "False" at bounding box center [359, 51] width 44 height 15
click at [345, 53] on input "False" at bounding box center [342, 51] width 5 height 4
radio input "true"
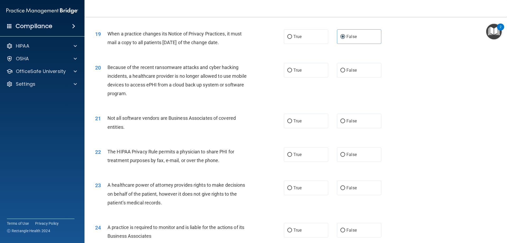
scroll to position [740, 0]
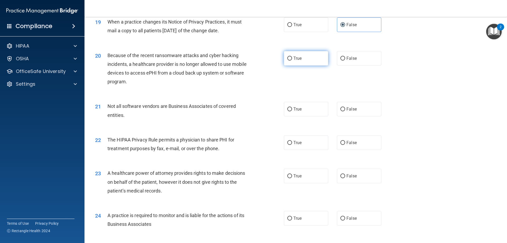
click at [310, 56] on label "True" at bounding box center [306, 58] width 44 height 15
click at [292, 57] on input "True" at bounding box center [289, 59] width 5 height 4
radio input "true"
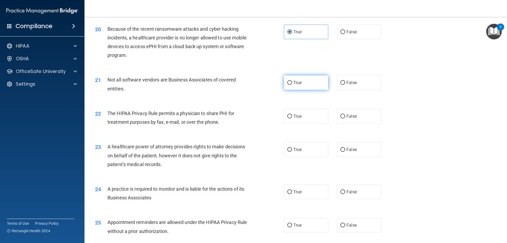
click at [315, 86] on label "True" at bounding box center [306, 82] width 44 height 15
click at [292, 85] on input "True" at bounding box center [289, 83] width 5 height 4
radio input "true"
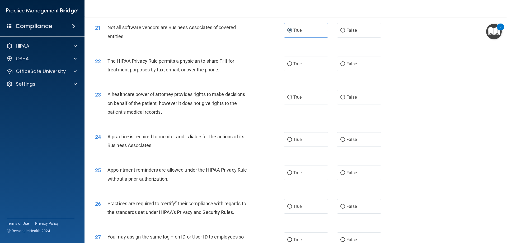
scroll to position [819, 0]
click at [294, 62] on span "True" at bounding box center [297, 63] width 8 height 5
click at [292, 62] on input "True" at bounding box center [289, 64] width 5 height 4
radio input "true"
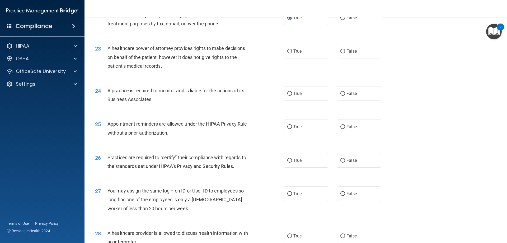
scroll to position [872, 0]
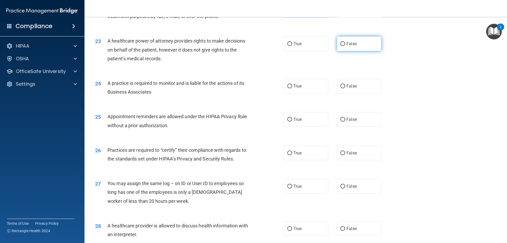
click at [347, 42] on span "False" at bounding box center [352, 43] width 10 height 5
click at [345, 42] on input "False" at bounding box center [342, 44] width 5 height 4
radio input "true"
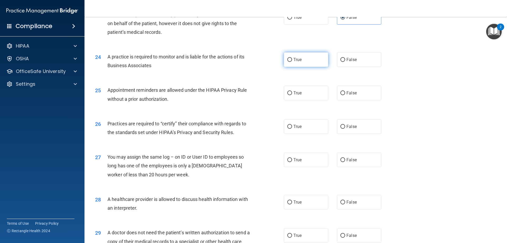
click at [290, 58] on input "True" at bounding box center [289, 60] width 5 height 4
radio input "true"
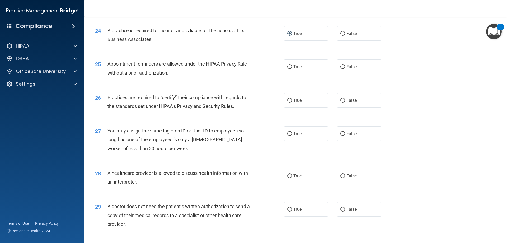
scroll to position [924, 0]
click at [351, 67] on span "False" at bounding box center [352, 66] width 10 height 5
click at [345, 67] on input "False" at bounding box center [342, 67] width 5 height 4
radio input "true"
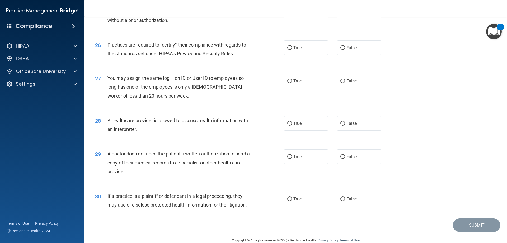
scroll to position [977, 0]
click at [308, 55] on div "26 Practices are required to “certify” their compliance with regards to the sta…" at bounding box center [295, 49] width 409 height 33
click at [305, 53] on label "True" at bounding box center [306, 47] width 44 height 15
click at [292, 49] on input "True" at bounding box center [289, 47] width 5 height 4
radio input "true"
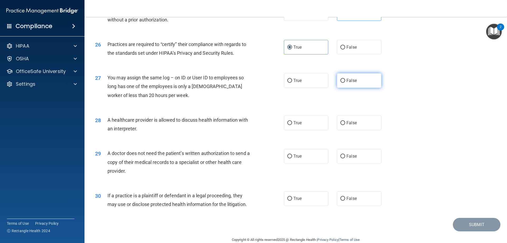
click at [347, 81] on span "False" at bounding box center [352, 80] width 10 height 5
click at [345, 81] on input "False" at bounding box center [342, 81] width 5 height 4
radio input "true"
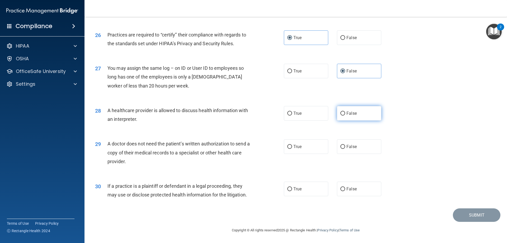
click at [347, 115] on span "False" at bounding box center [352, 113] width 10 height 5
click at [345, 115] on input "False" at bounding box center [342, 113] width 5 height 4
radio input "true"
click at [364, 152] on label "False" at bounding box center [359, 146] width 44 height 15
click at [345, 149] on input "False" at bounding box center [342, 147] width 5 height 4
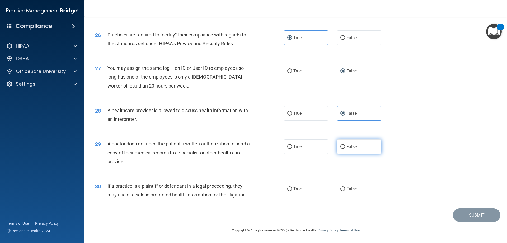
radio input "true"
click at [352, 191] on span "False" at bounding box center [352, 188] width 10 height 5
click at [345, 191] on input "False" at bounding box center [342, 189] width 5 height 4
radio input "true"
click at [468, 217] on button "Submit" at bounding box center [477, 214] width 48 height 13
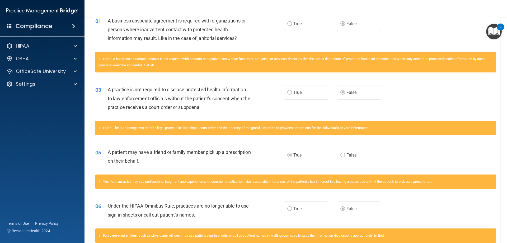
scroll to position [106, 0]
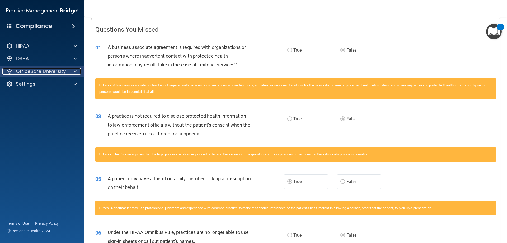
click at [24, 71] on p "OfficeSafe University" at bounding box center [41, 71] width 50 height 6
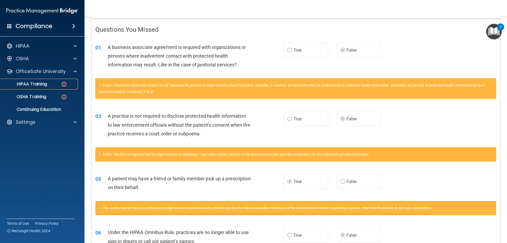
click at [43, 87] on link "HIPAA Training" at bounding box center [36, 84] width 83 height 11
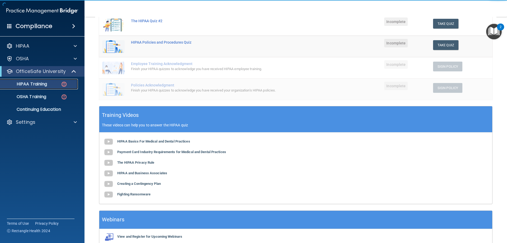
scroll to position [79, 0]
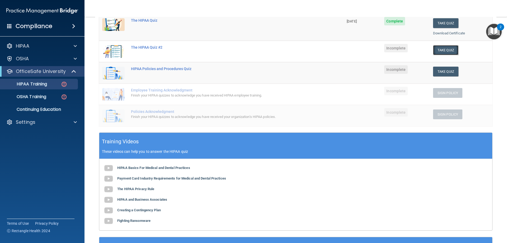
click at [446, 48] on button "Take Quiz" at bounding box center [445, 50] width 25 height 10
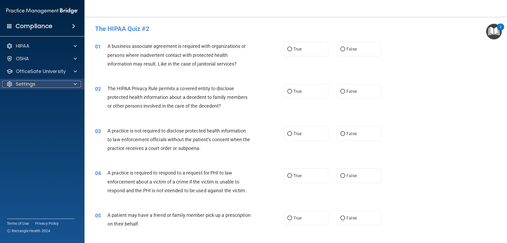
click at [18, 84] on p "Settings" at bounding box center [26, 84] width 20 height 6
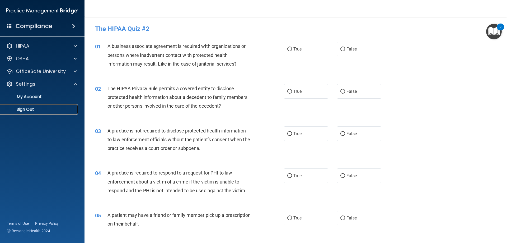
click at [34, 108] on p "Sign Out" at bounding box center [39, 109] width 72 height 5
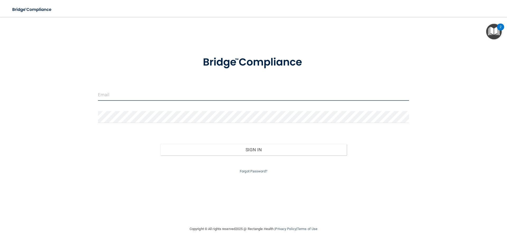
type input "[EMAIL_ADDRESS][DOMAIN_NAME]"
